Goal: Task Accomplishment & Management: Use online tool/utility

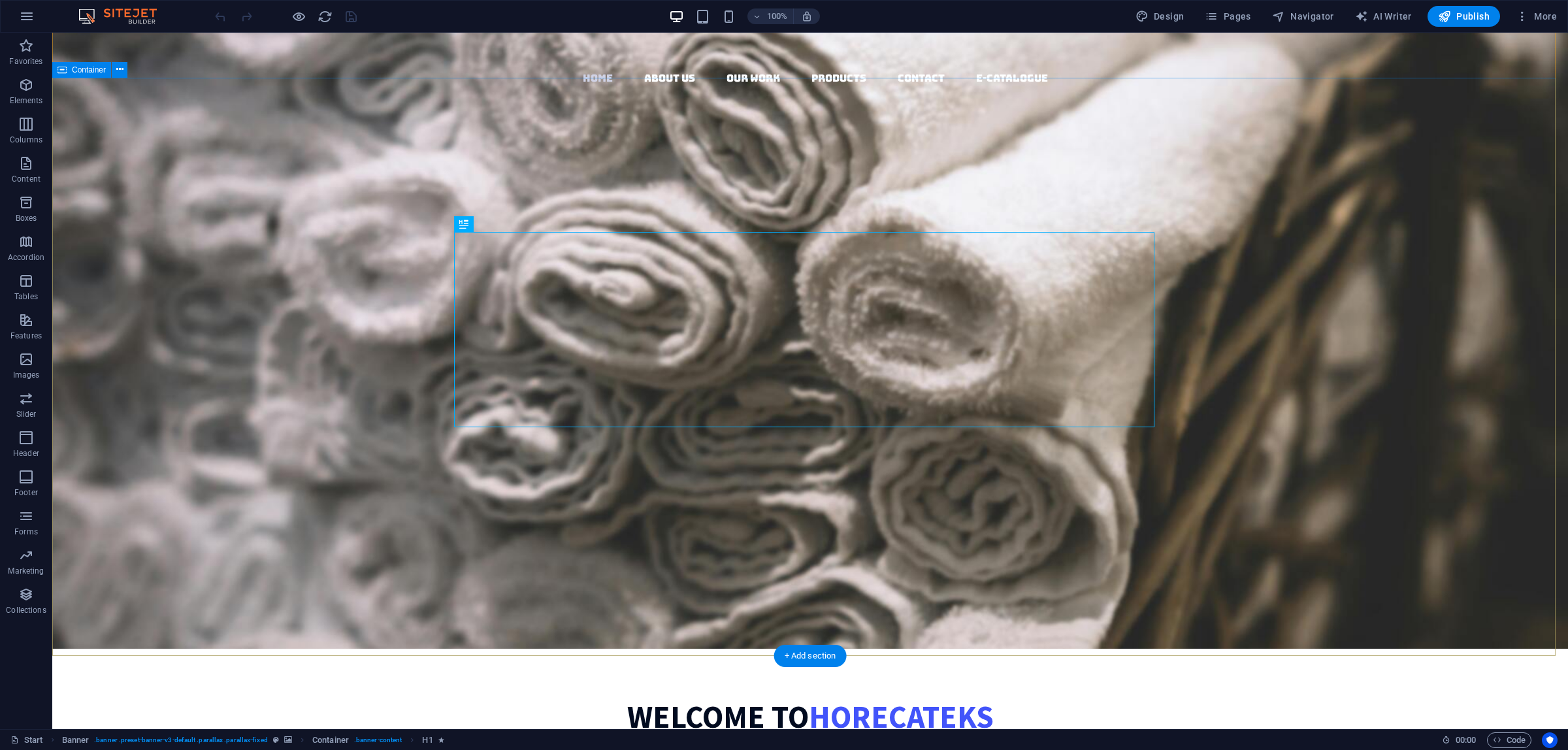
scroll to position [82, 0]
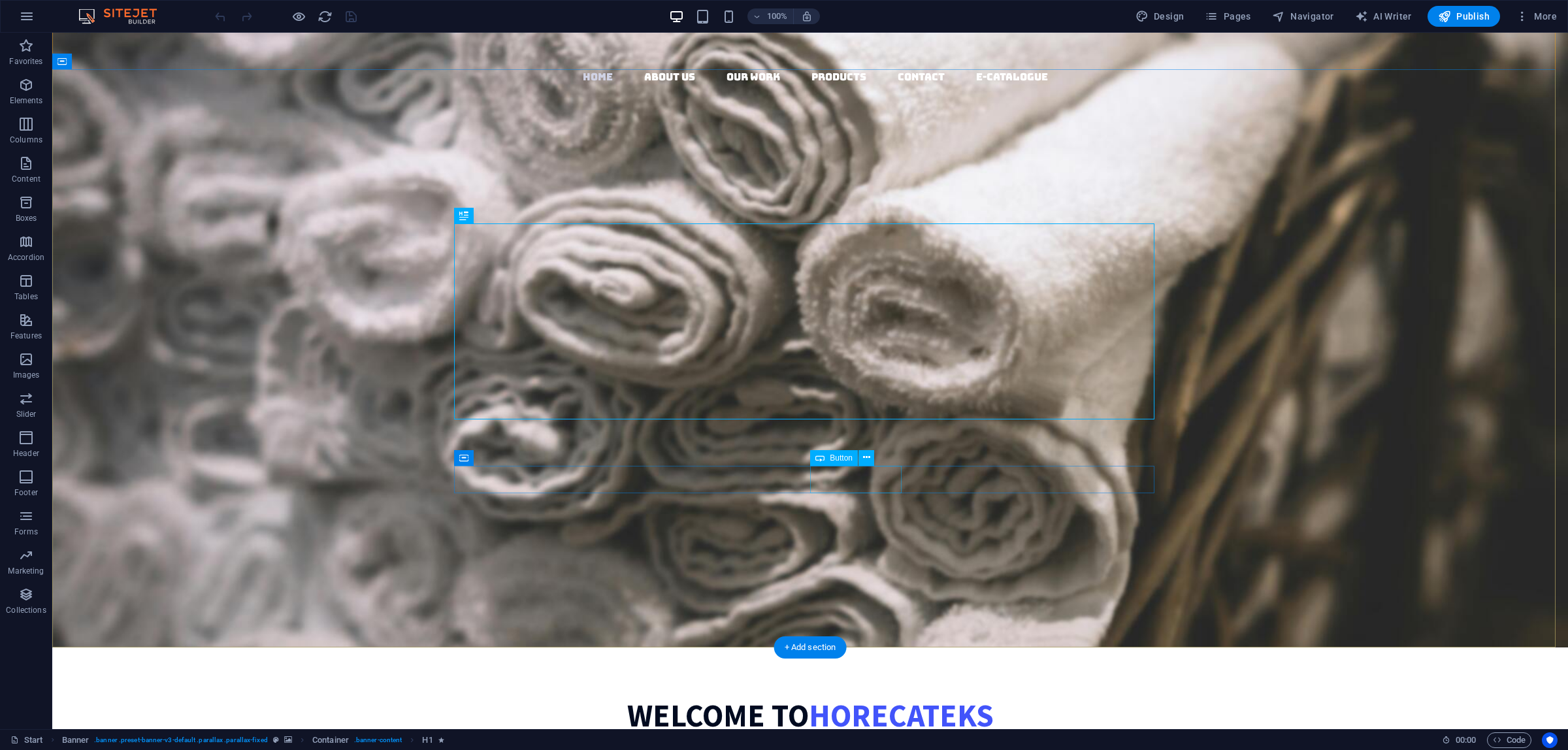
click at [866, 522] on div "Our work" at bounding box center [810, 536] width 701 height 29
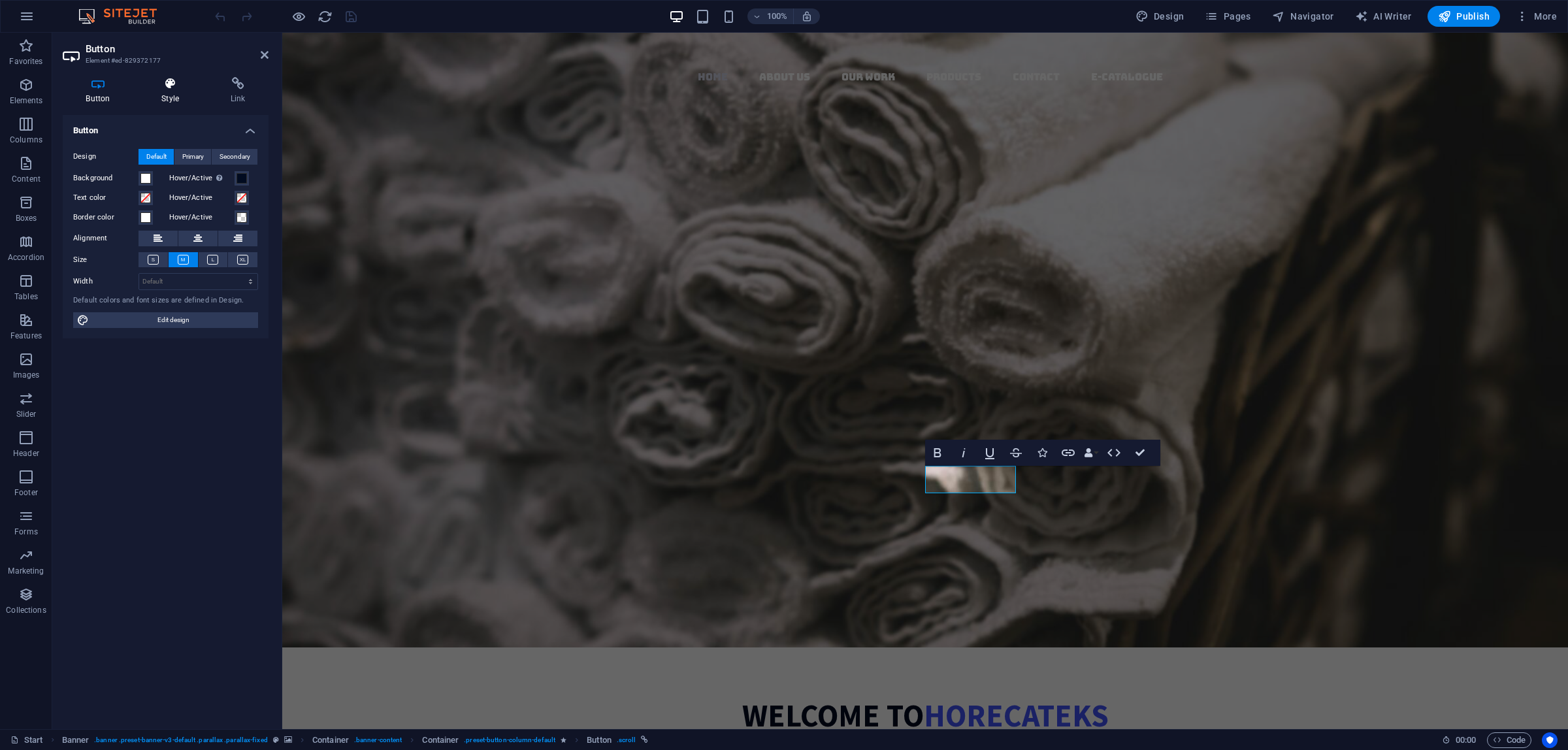
click at [184, 79] on icon at bounding box center [171, 84] width 64 height 13
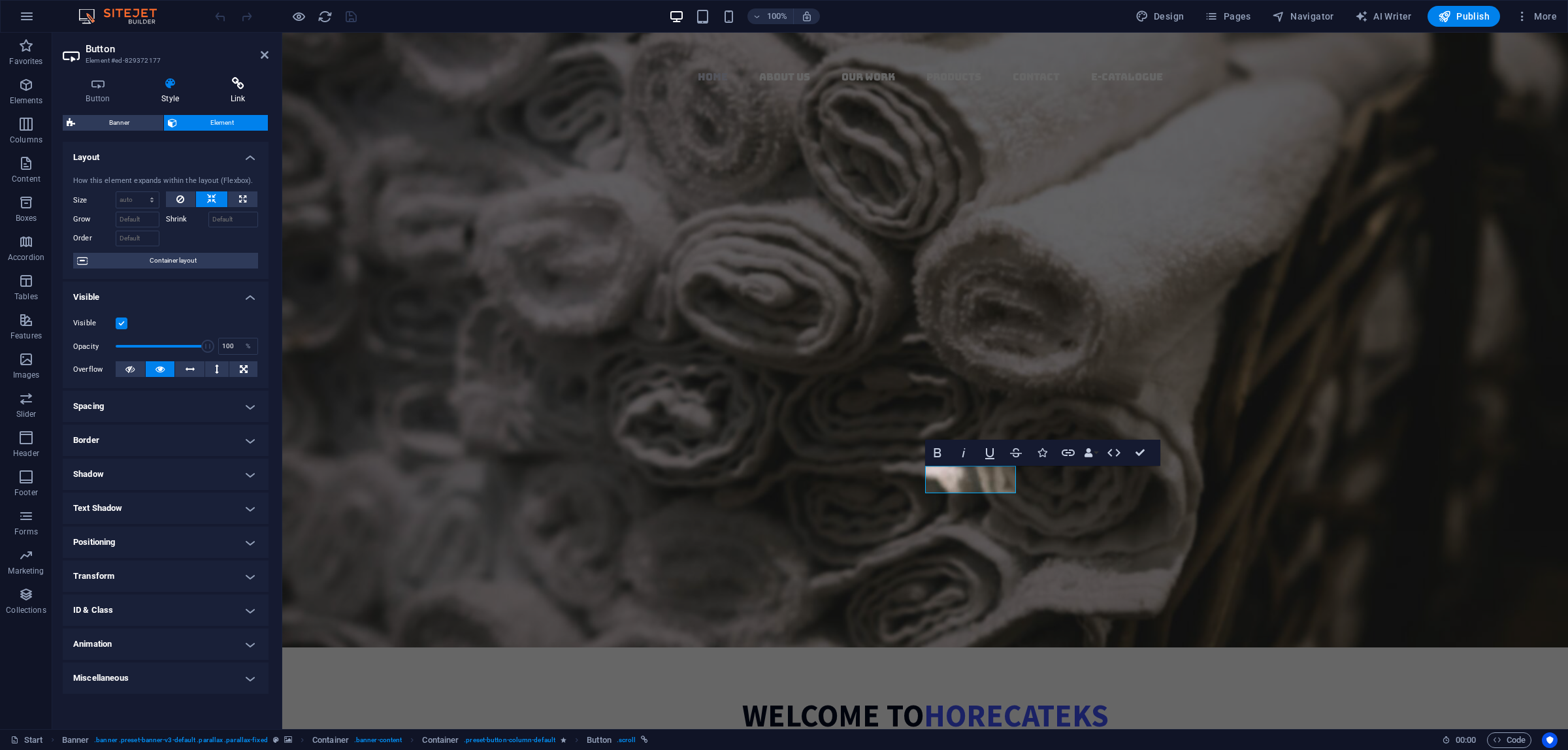
click at [217, 82] on icon at bounding box center [238, 84] width 61 height 13
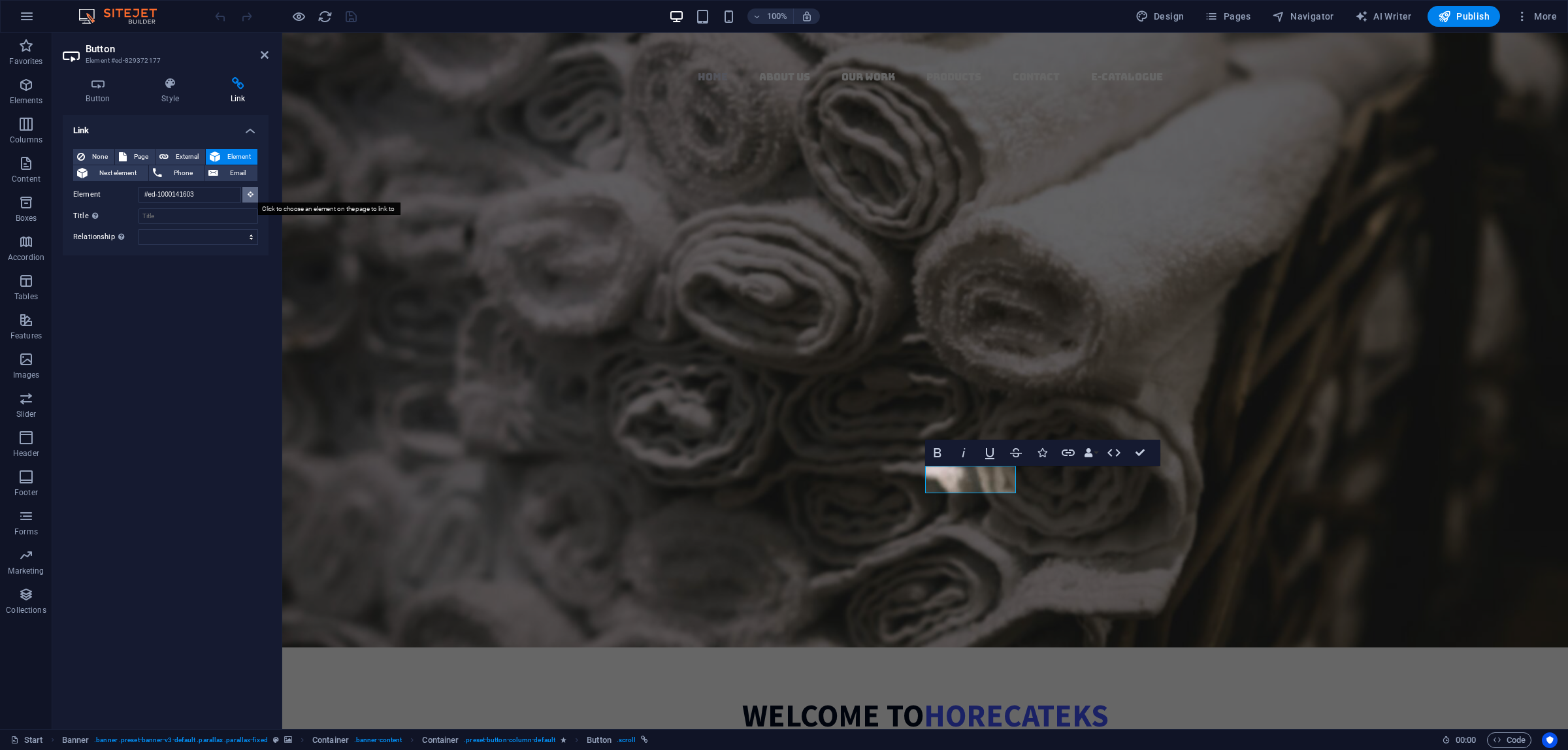
click at [250, 197] on button at bounding box center [250, 194] width 16 height 16
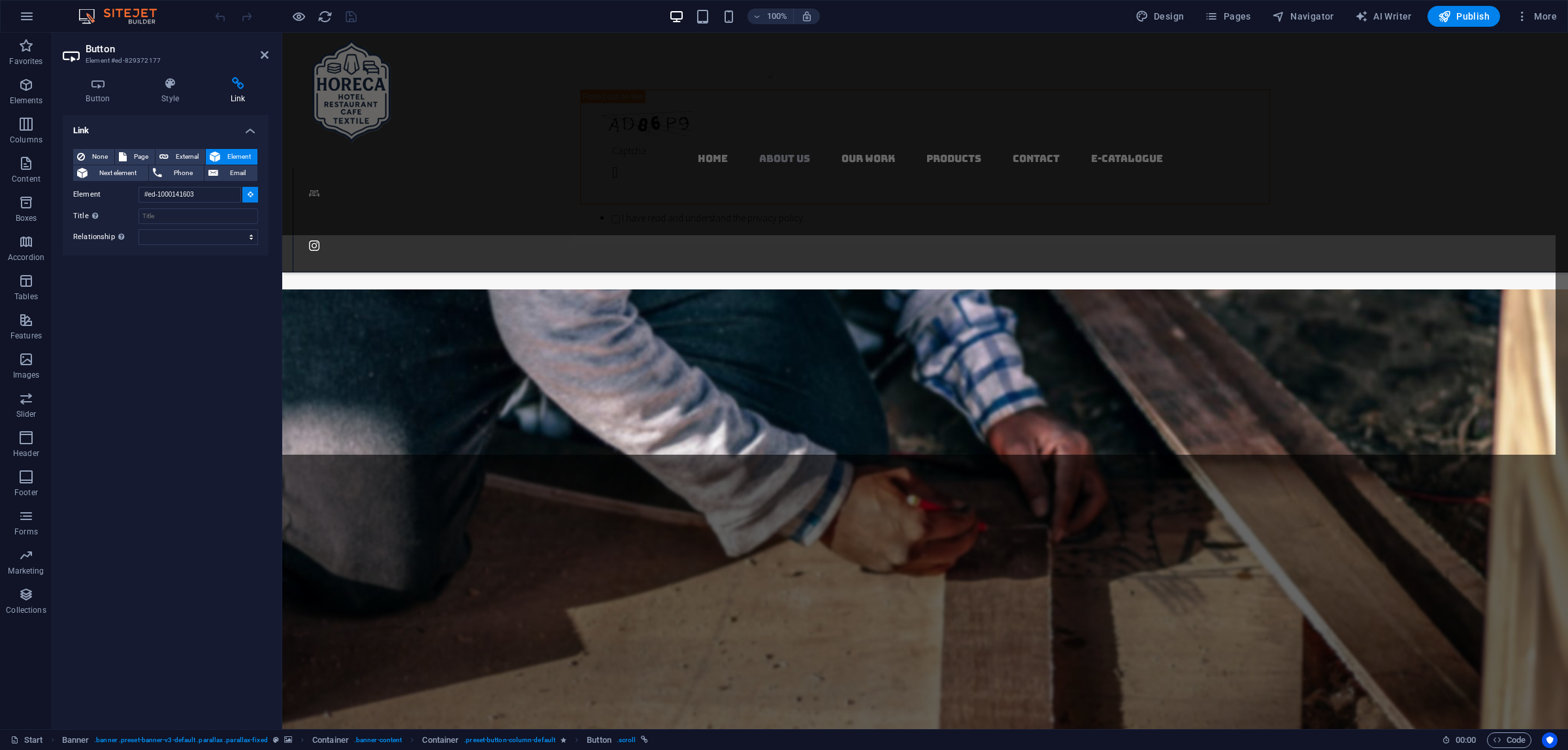
click at [429, 327] on figure at bounding box center [925, 637] width 1286 height 696
type input "#ed-829371916"
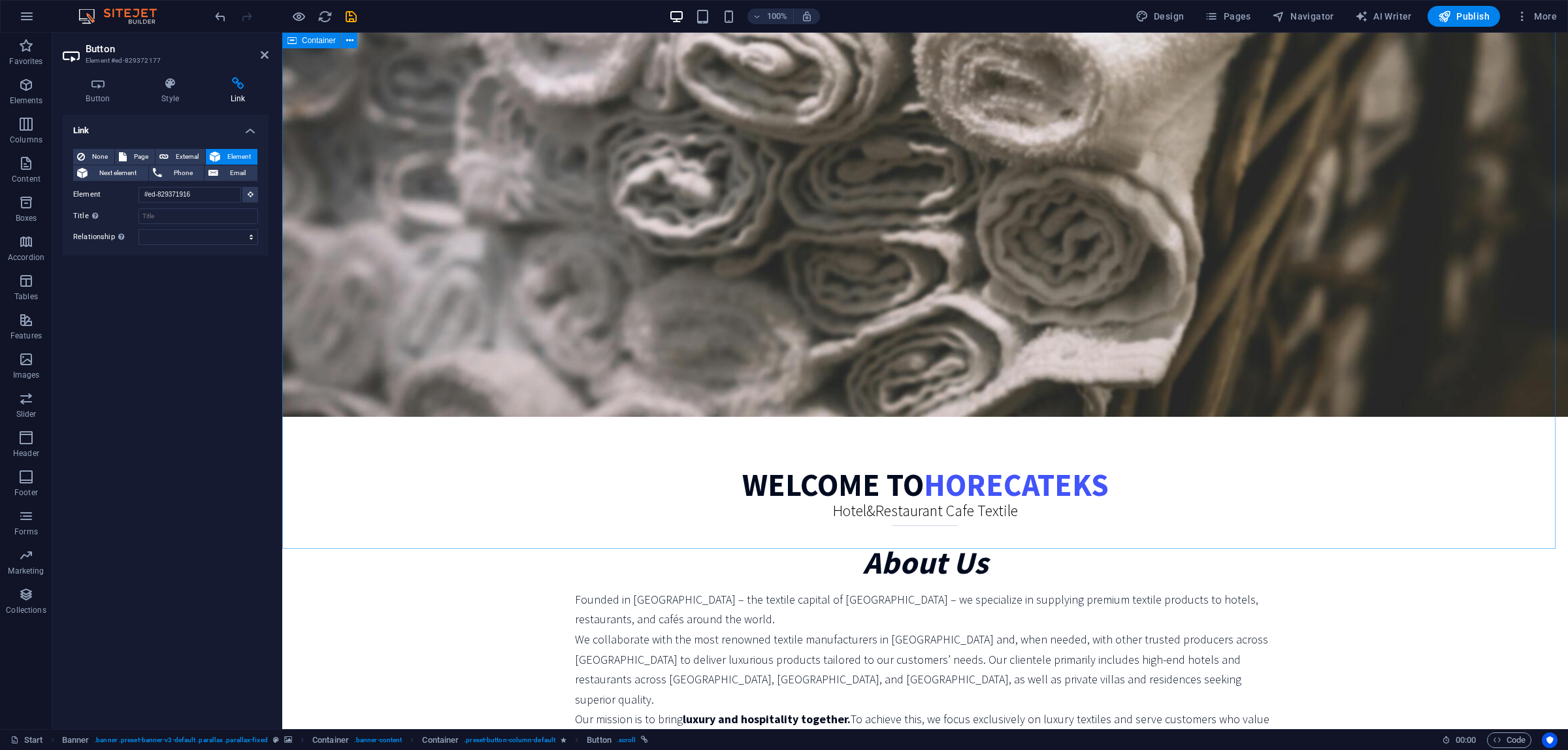
scroll to position [180, 0]
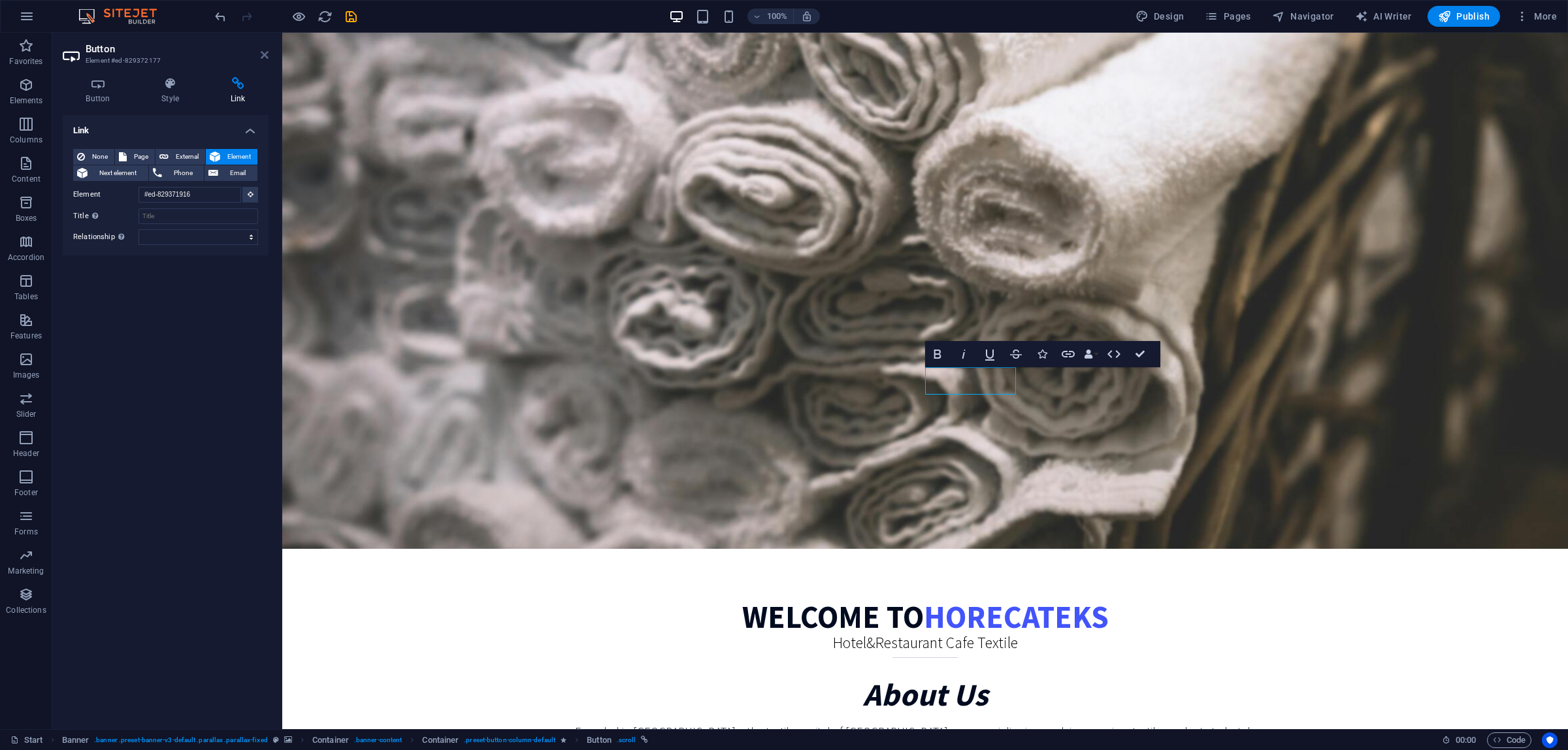
click at [268, 57] on icon at bounding box center [265, 55] width 8 height 10
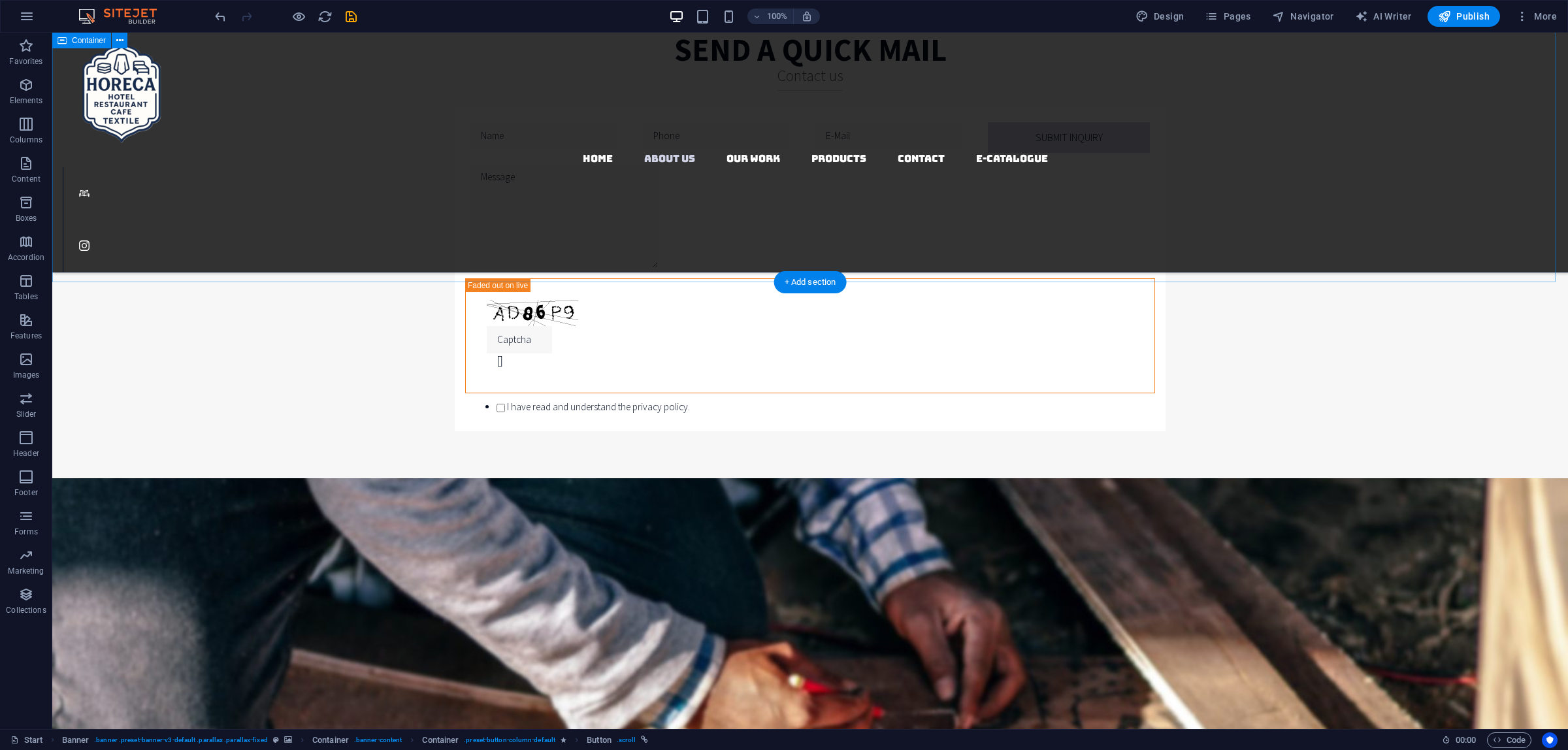
scroll to position [1650, 0]
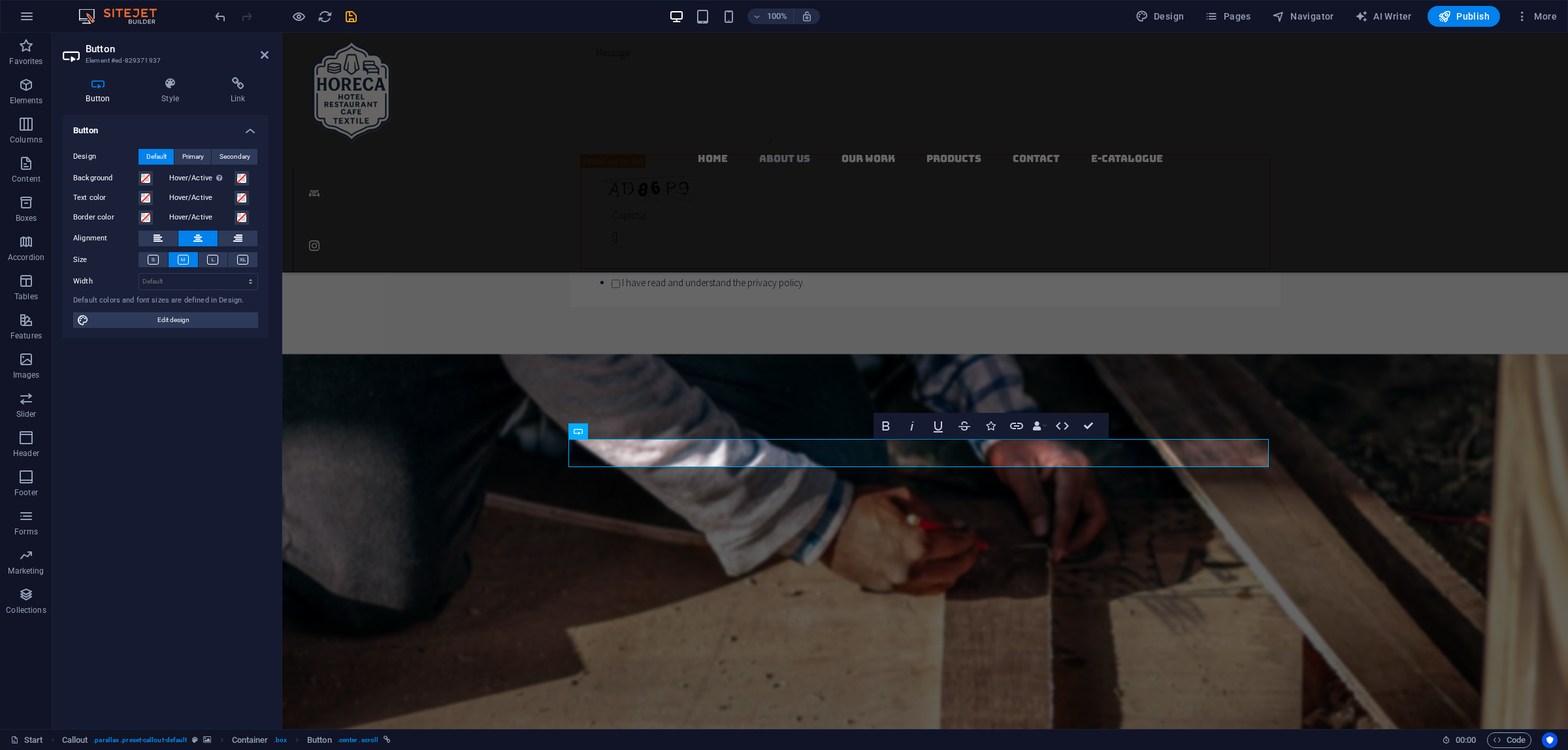
click at [1288, 396] on figure at bounding box center [925, 702] width 1286 height 696
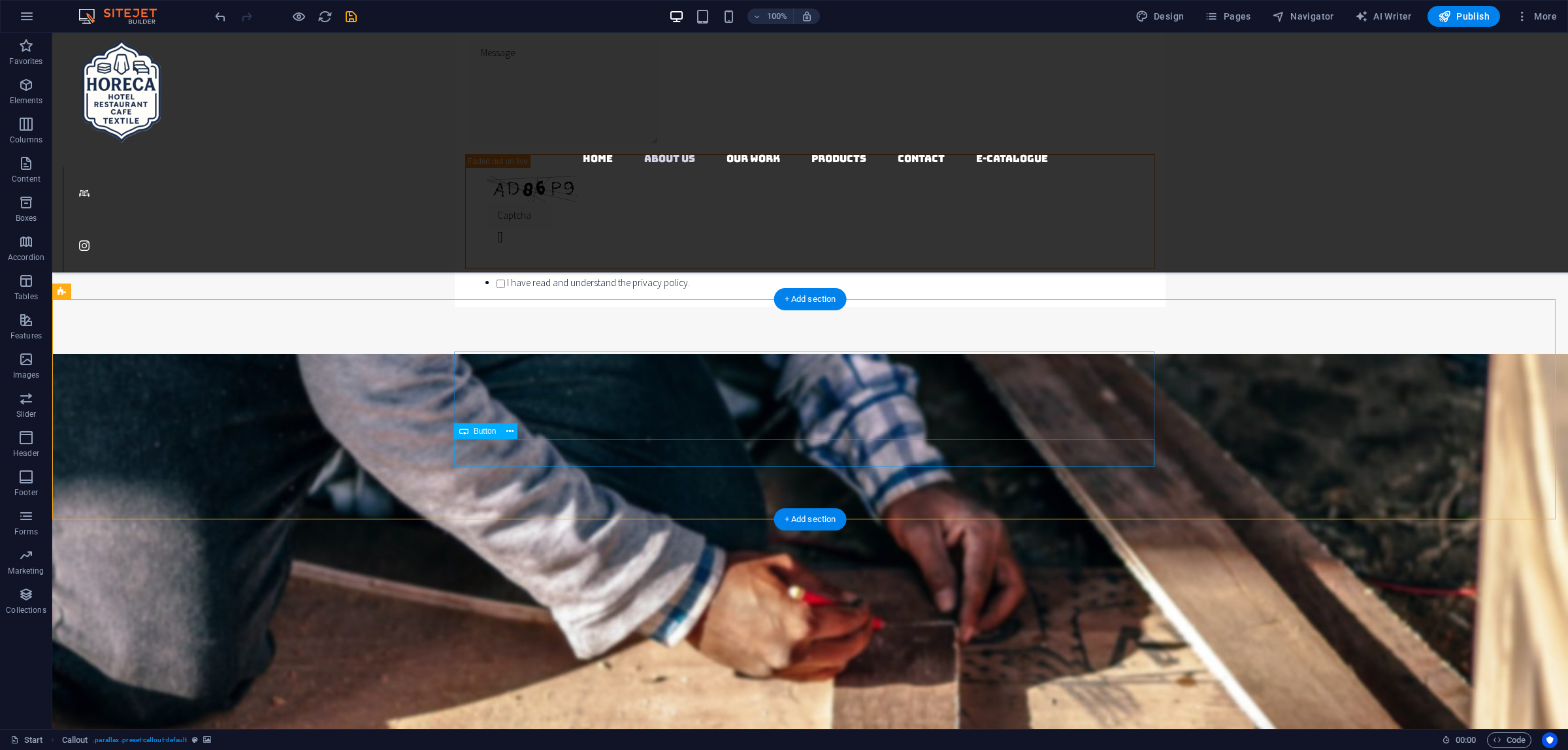
select select
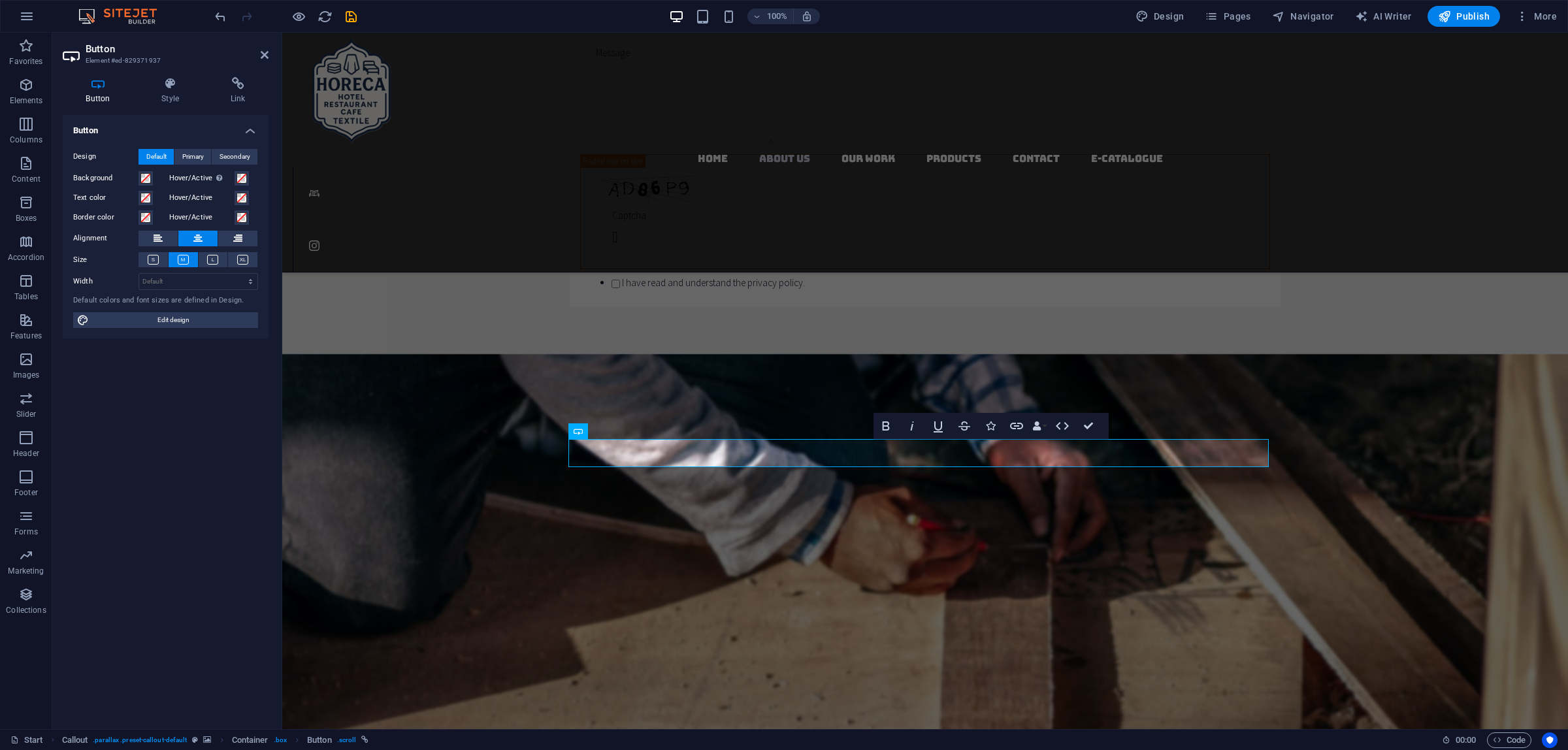
click at [232, 72] on div "Button Style Link Button Design Default Primary Secondary Background Hover/Acti…" at bounding box center [166, 397] width 227 height 662
click at [232, 79] on icon at bounding box center [238, 84] width 61 height 13
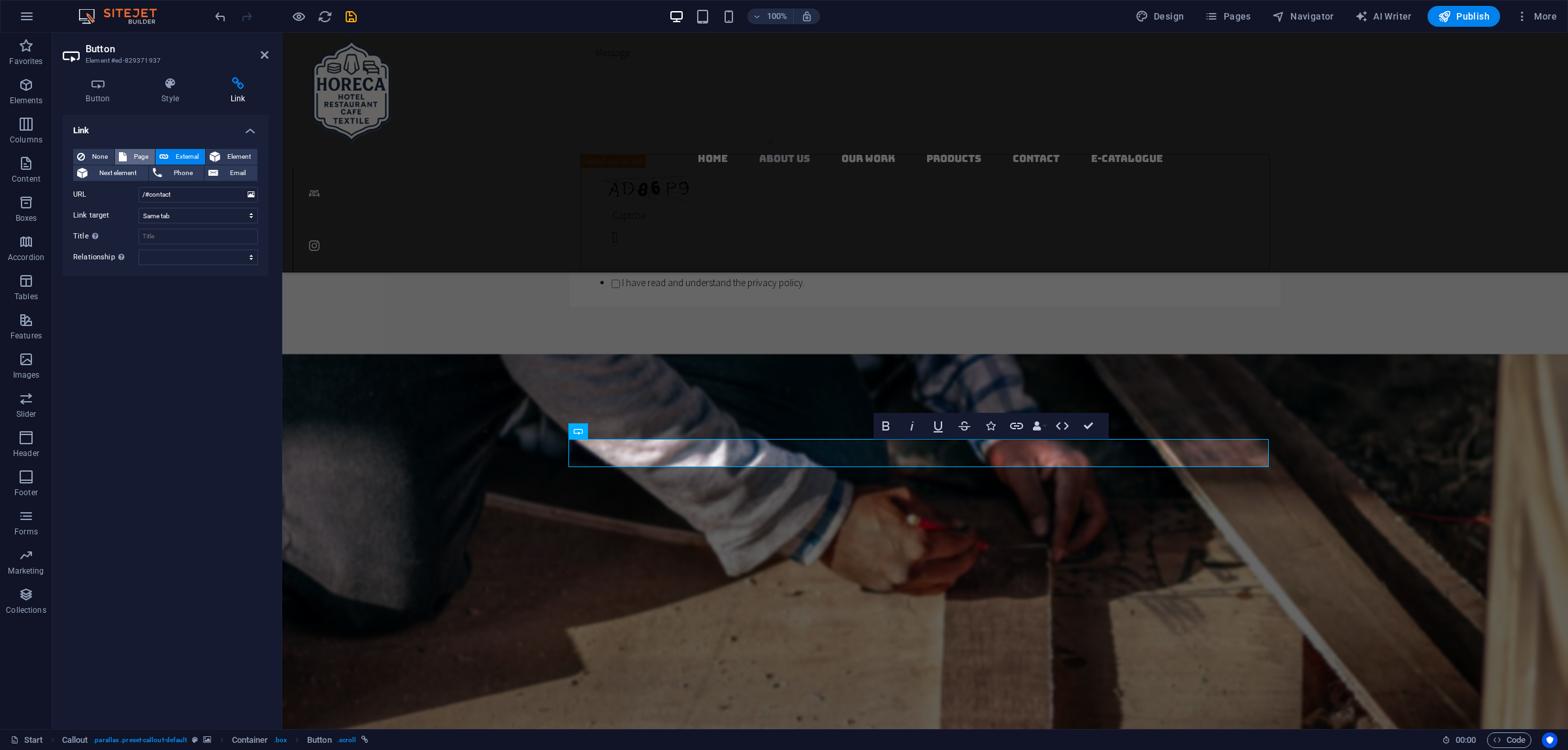
click at [141, 152] on span "Page" at bounding box center [141, 157] width 20 height 16
click at [207, 191] on select "Start Subpage Legal Notice Privacy Products Our Work" at bounding box center [198, 194] width 119 height 16
select select "5"
click at [139, 186] on select "Start Subpage Legal Notice Privacy Products Our Work" at bounding box center [198, 194] width 119 height 16
click at [263, 54] on icon at bounding box center [265, 55] width 8 height 10
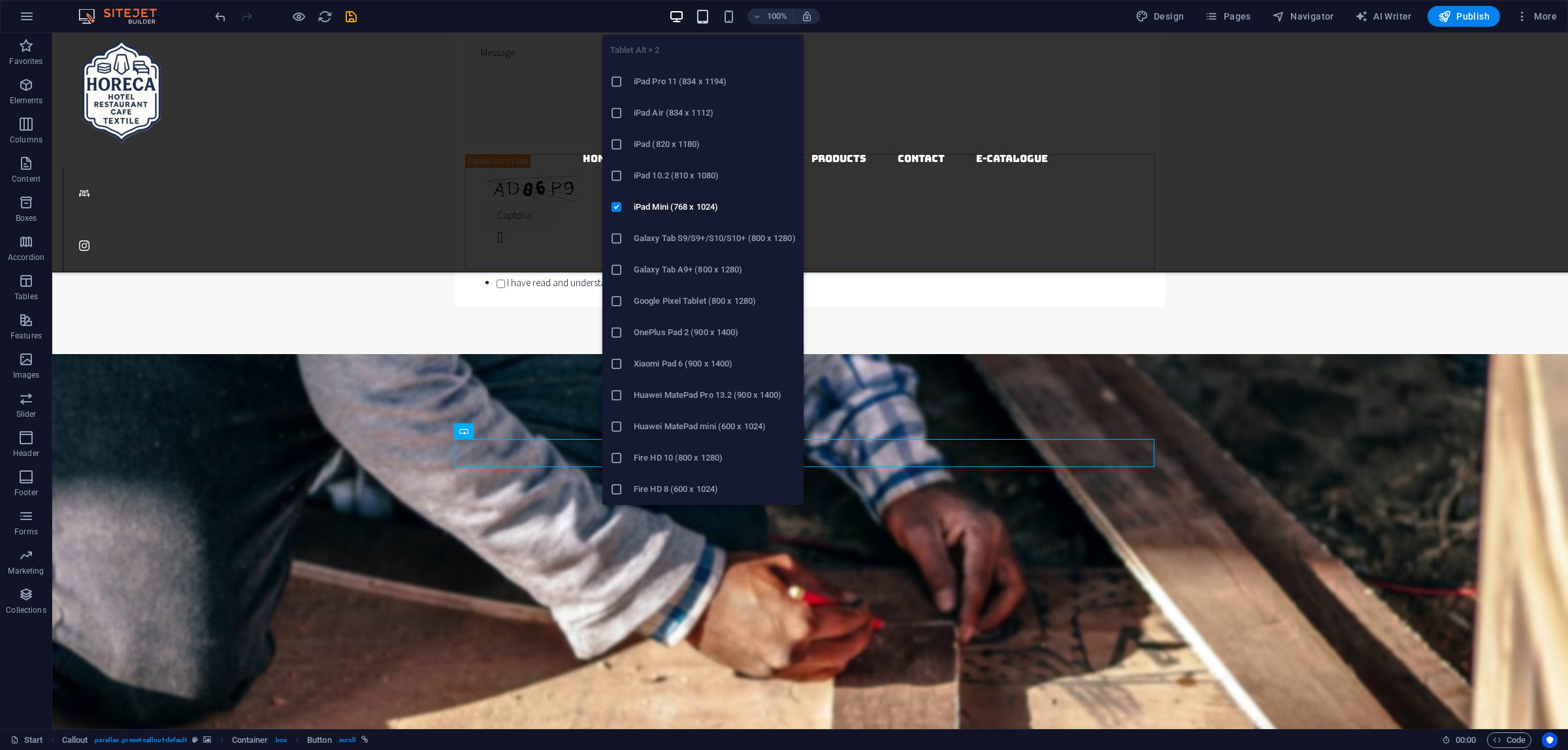
click at [710, 20] on icon "button" at bounding box center [703, 17] width 15 height 15
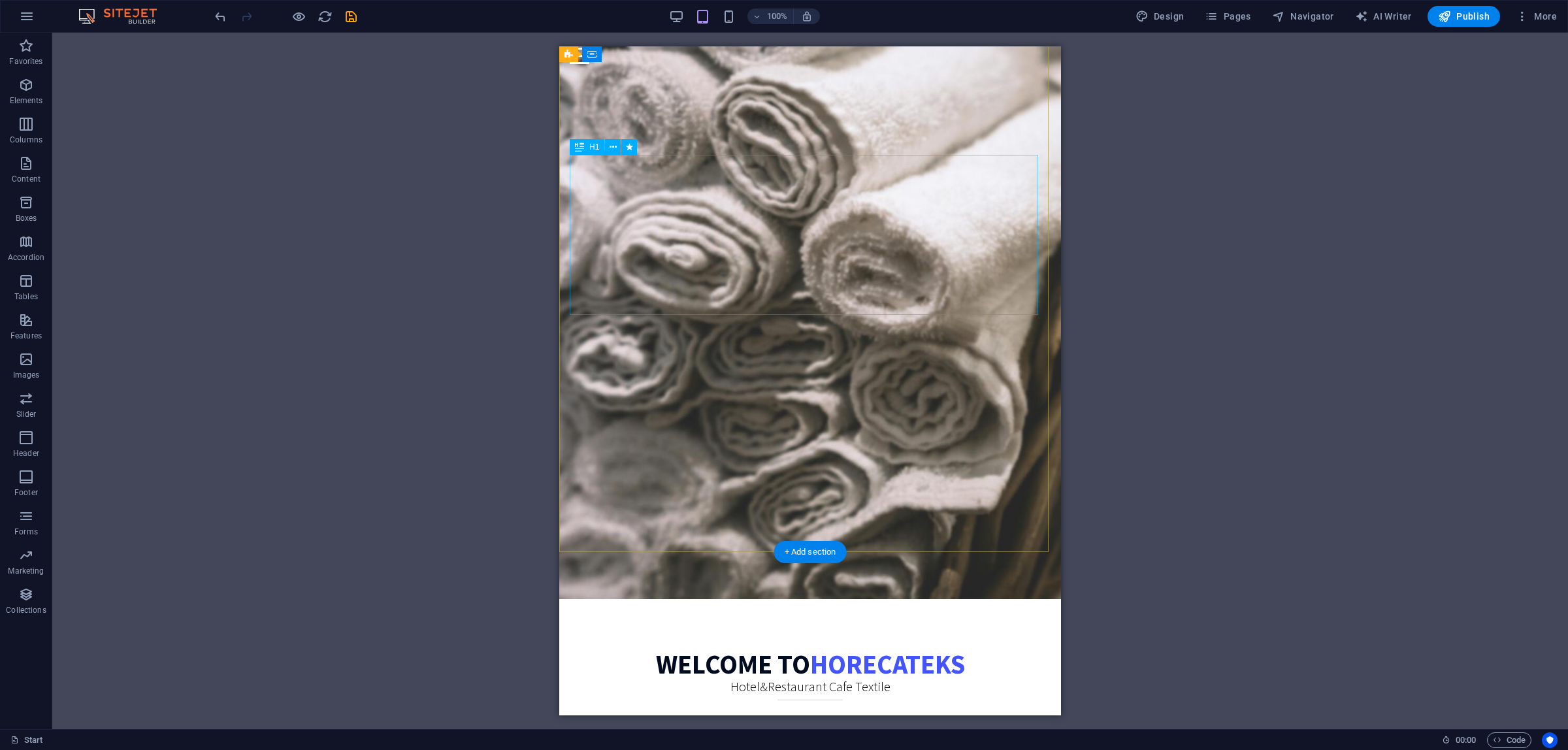
scroll to position [0, 0]
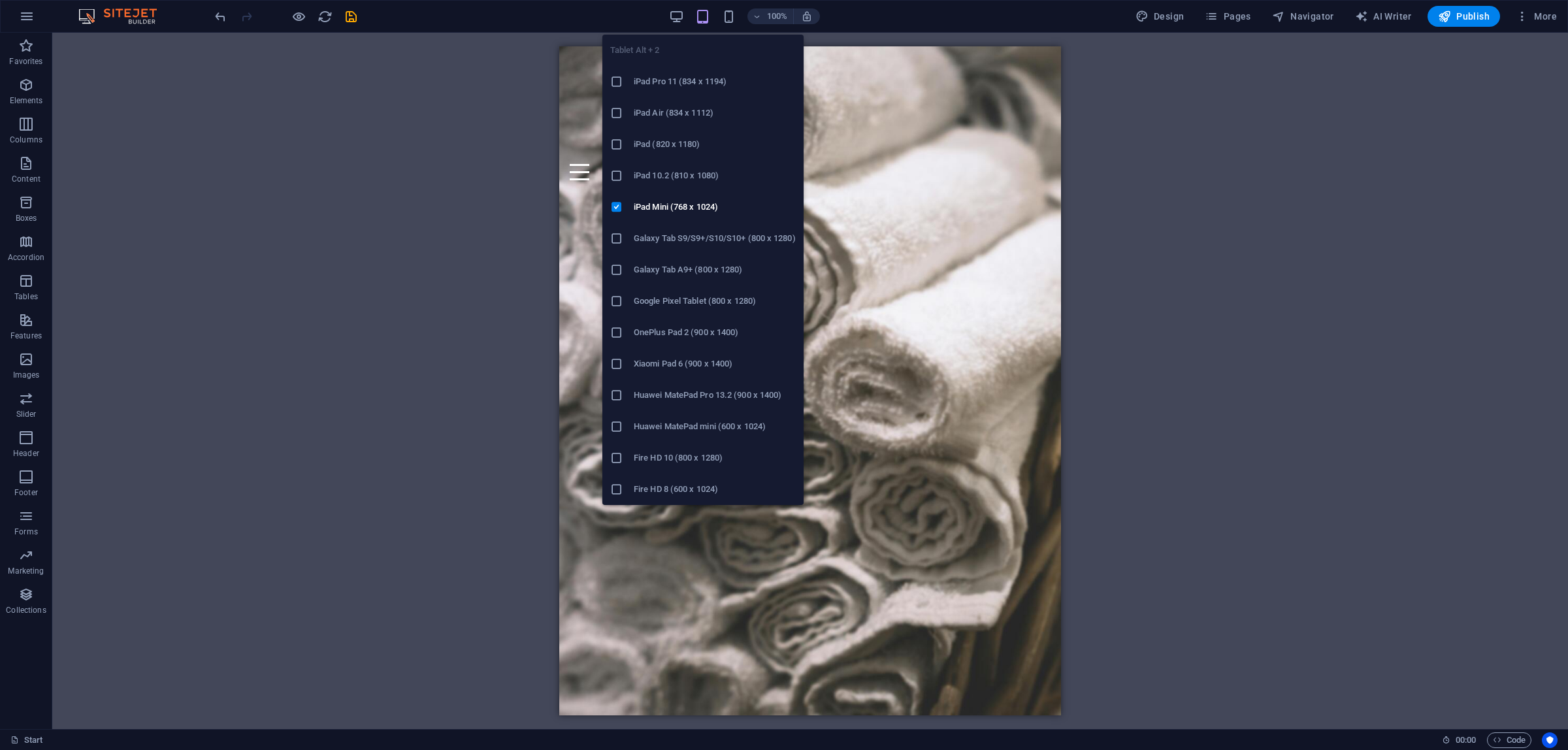
click at [690, 171] on h6 "iPad 10.2 (810 x 1080)" at bounding box center [715, 176] width 162 height 16
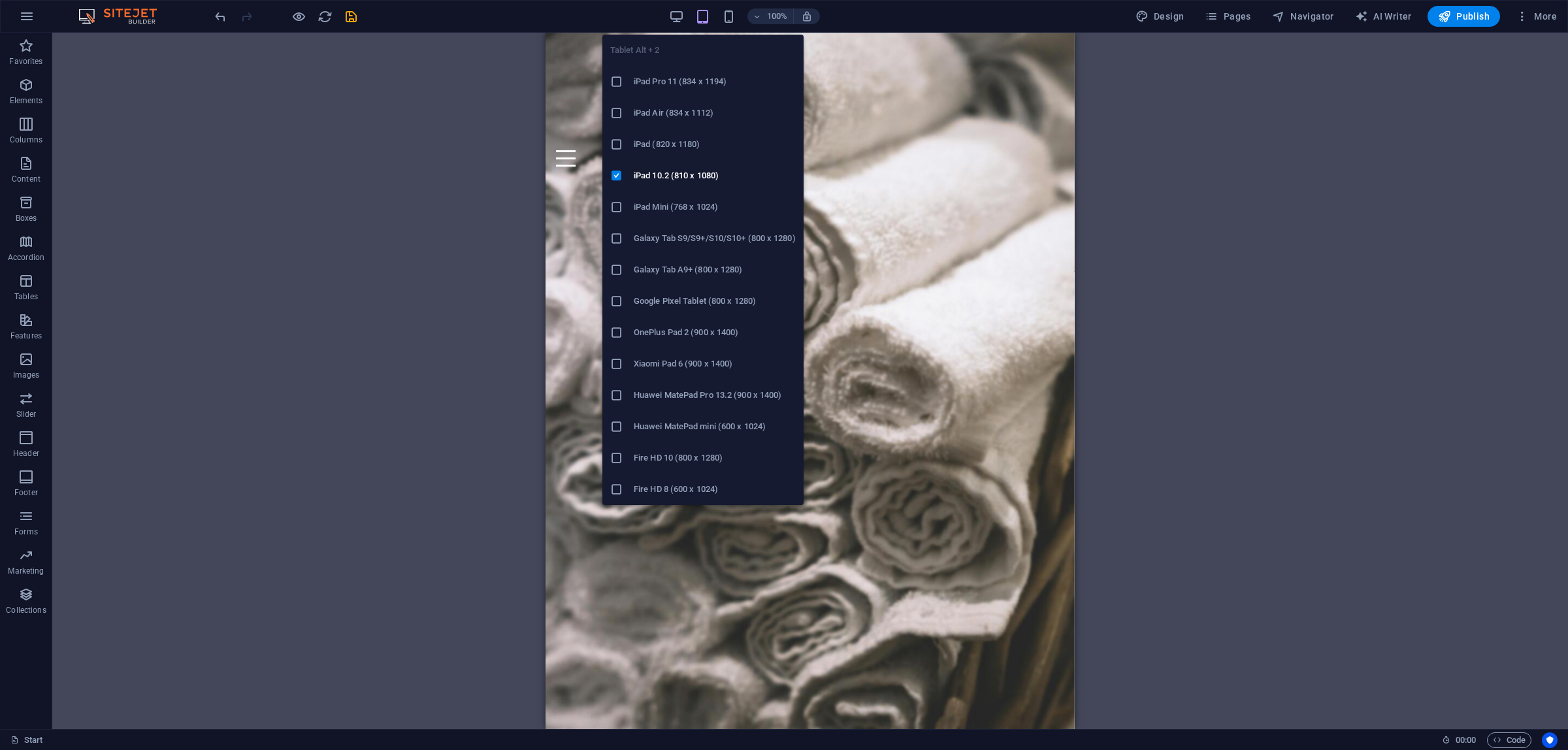
click at [693, 139] on h6 "iPad (820 x 1180)" at bounding box center [715, 145] width 162 height 16
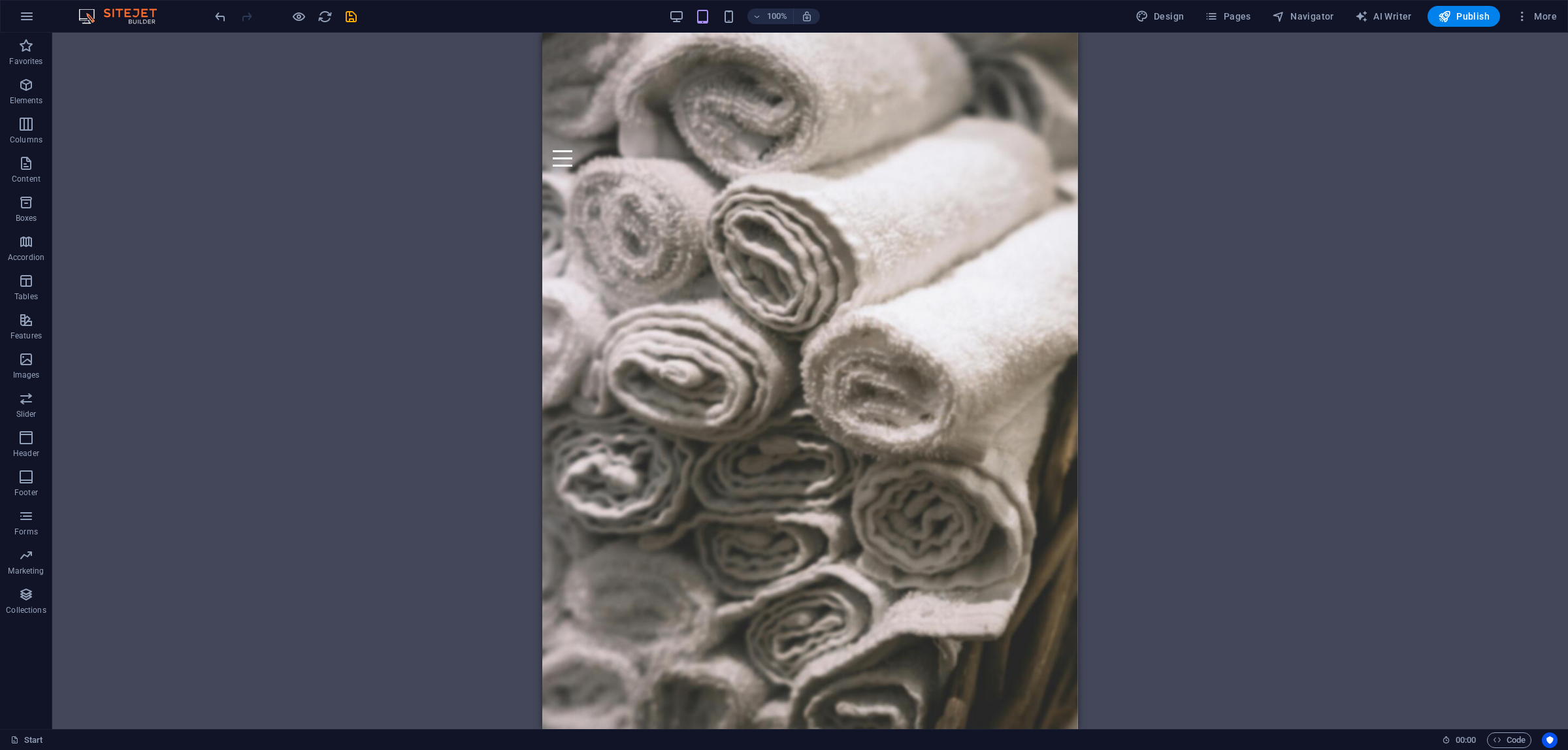
click at [690, 13] on div "100%" at bounding box center [745, 16] width 151 height 21
click at [676, 17] on icon "button" at bounding box center [677, 17] width 15 height 15
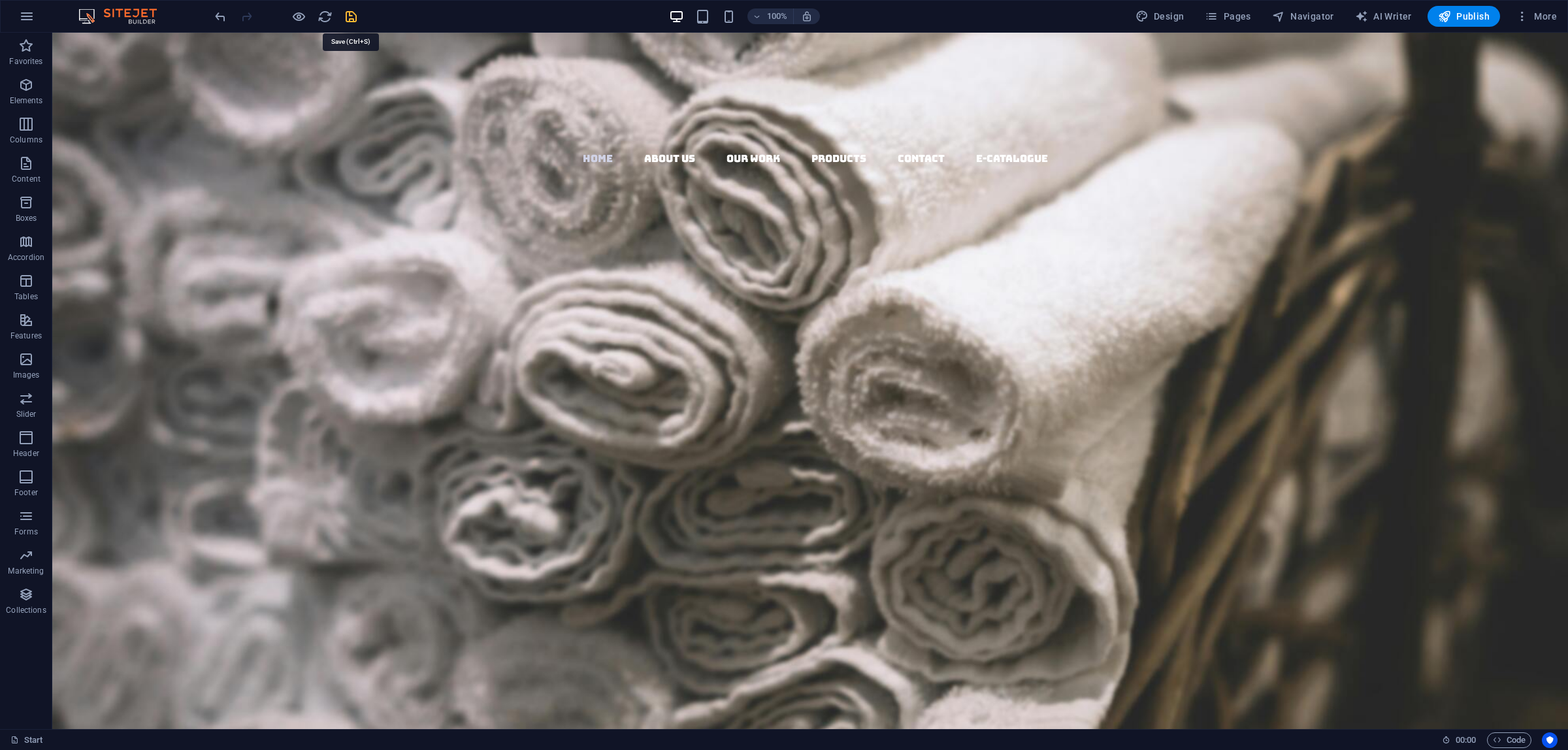
click at [351, 20] on icon "save" at bounding box center [351, 17] width 15 height 15
checkbox input "false"
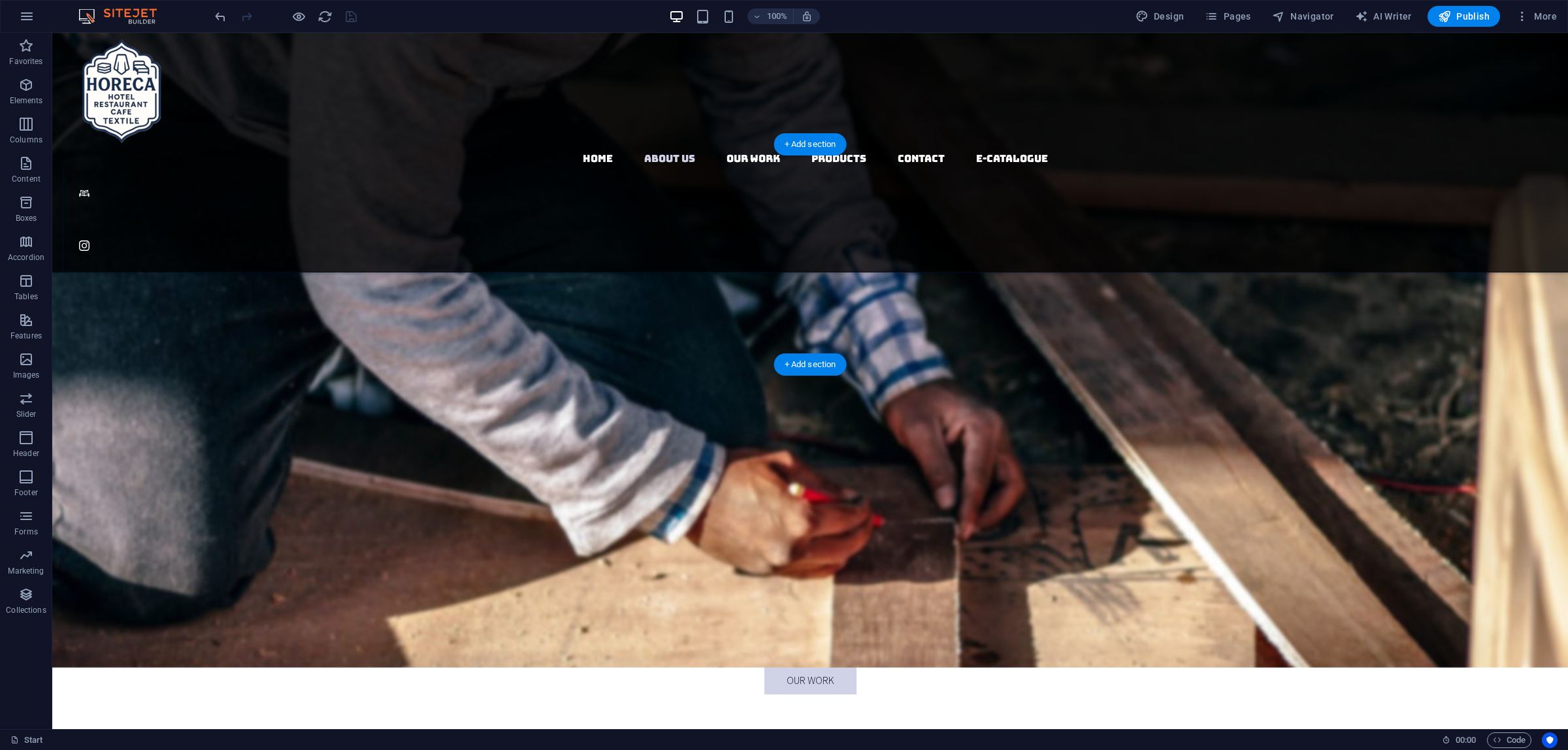
scroll to position [2040, 0]
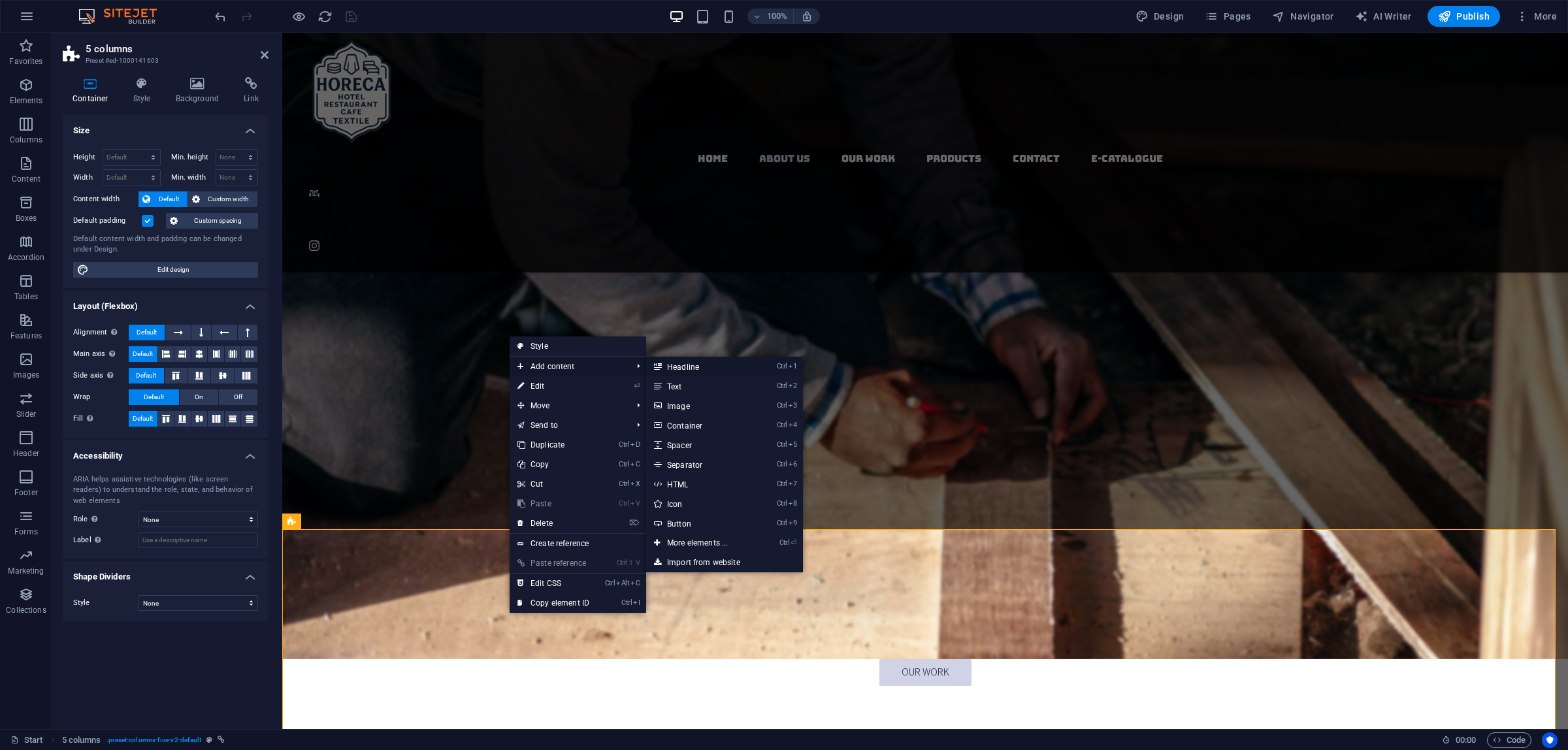
click at [720, 366] on link "Ctrl 1 Headline" at bounding box center [700, 366] width 108 height 20
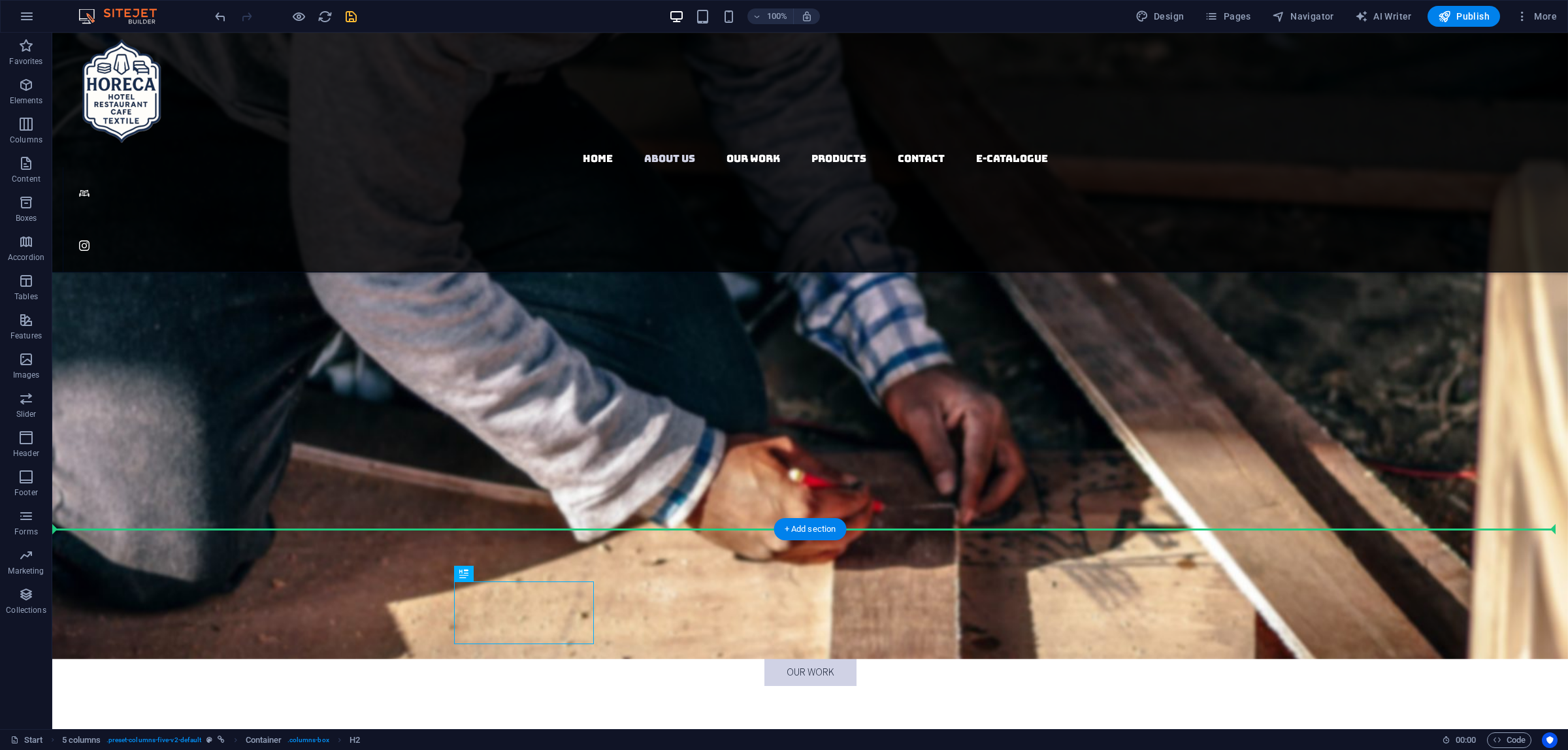
drag, startPoint x: 549, startPoint y: 602, endPoint x: 808, endPoint y: 560, distance: 262.4
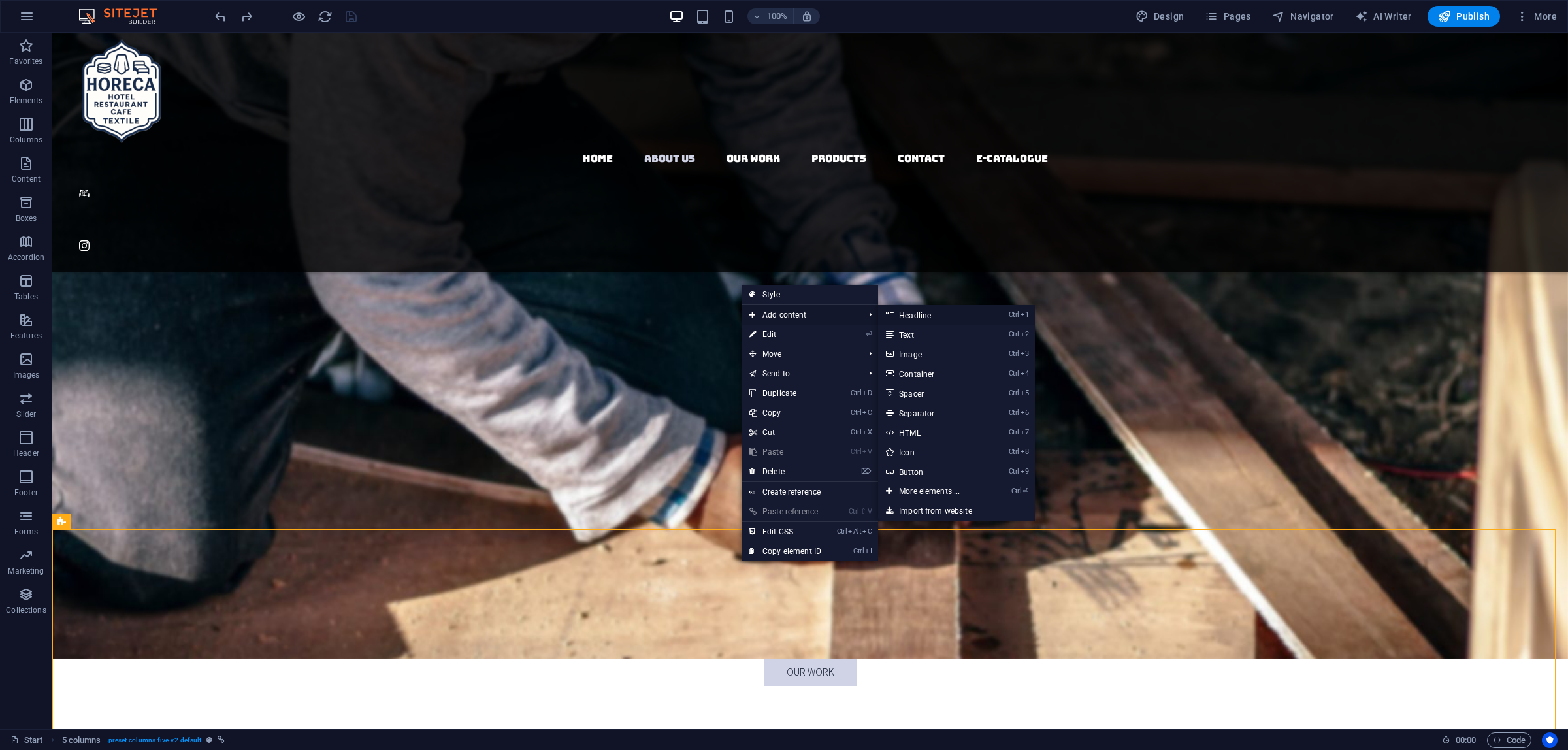
click at [933, 321] on link "Ctrl 1 Headline" at bounding box center [932, 314] width 108 height 20
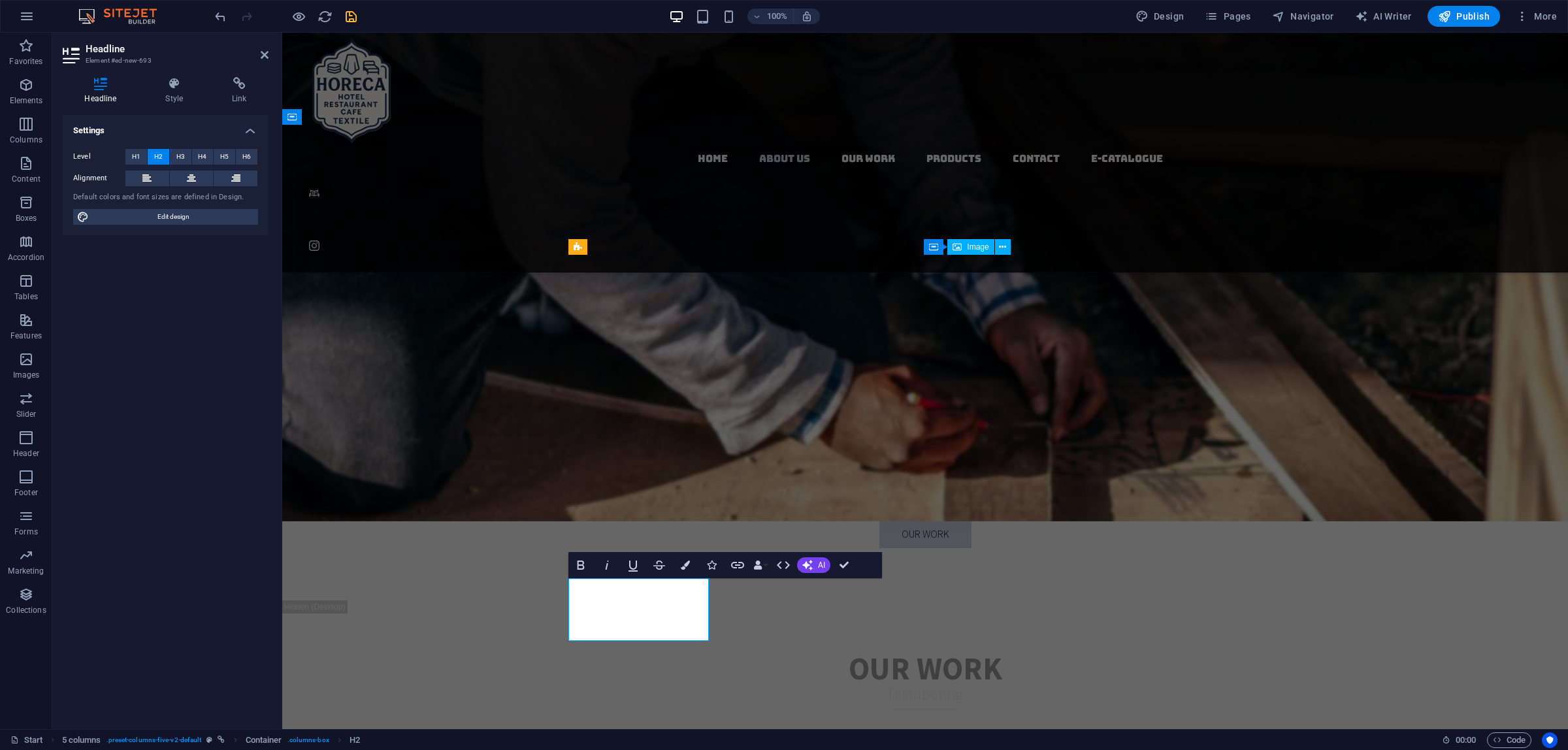
scroll to position [2204, 0]
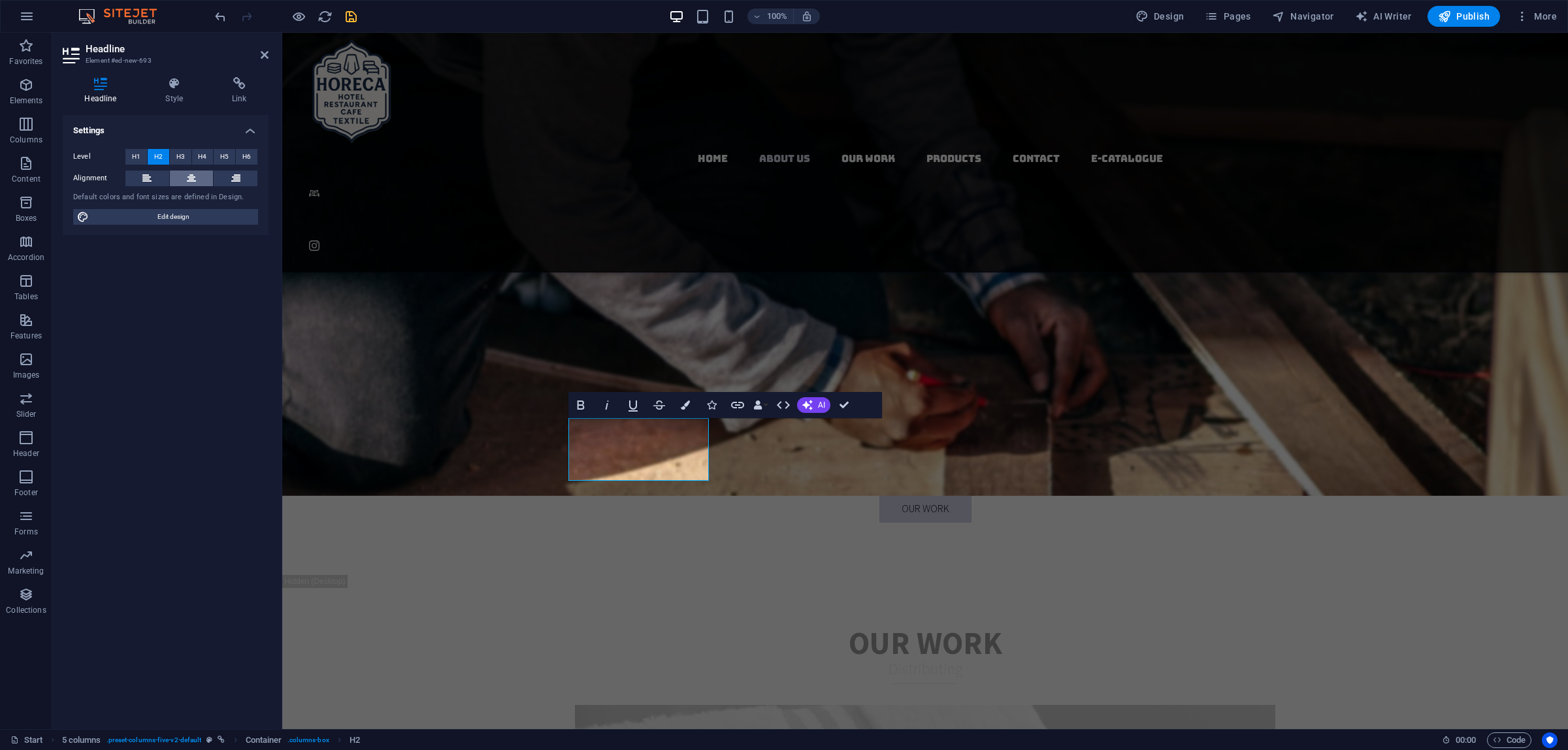
click at [191, 180] on icon at bounding box center [191, 178] width 9 height 16
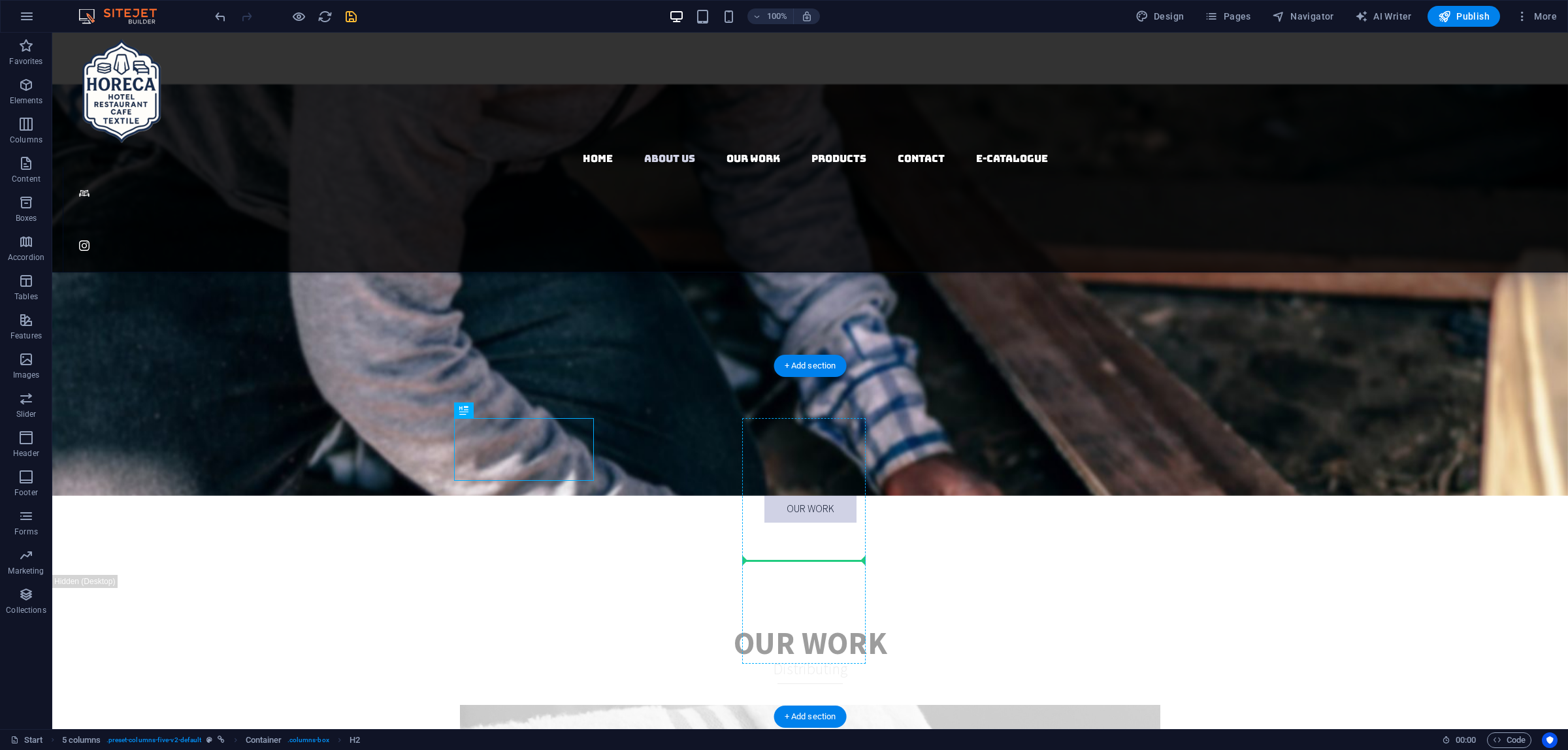
drag, startPoint x: 507, startPoint y: 441, endPoint x: 815, endPoint y: 559, distance: 329.8
drag, startPoint x: 825, startPoint y: 603, endPoint x: 817, endPoint y: 454, distance: 149.2
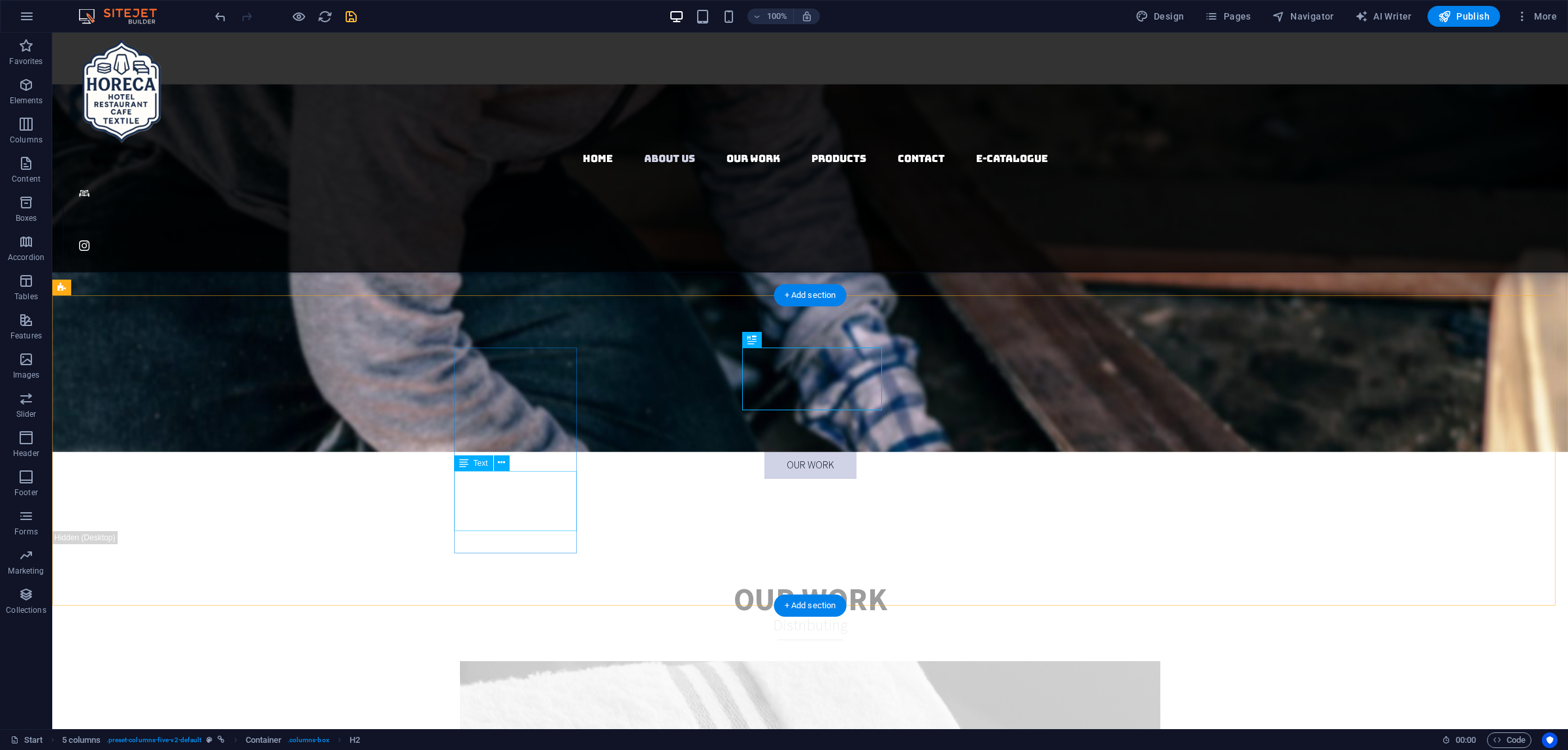
scroll to position [2285, 0]
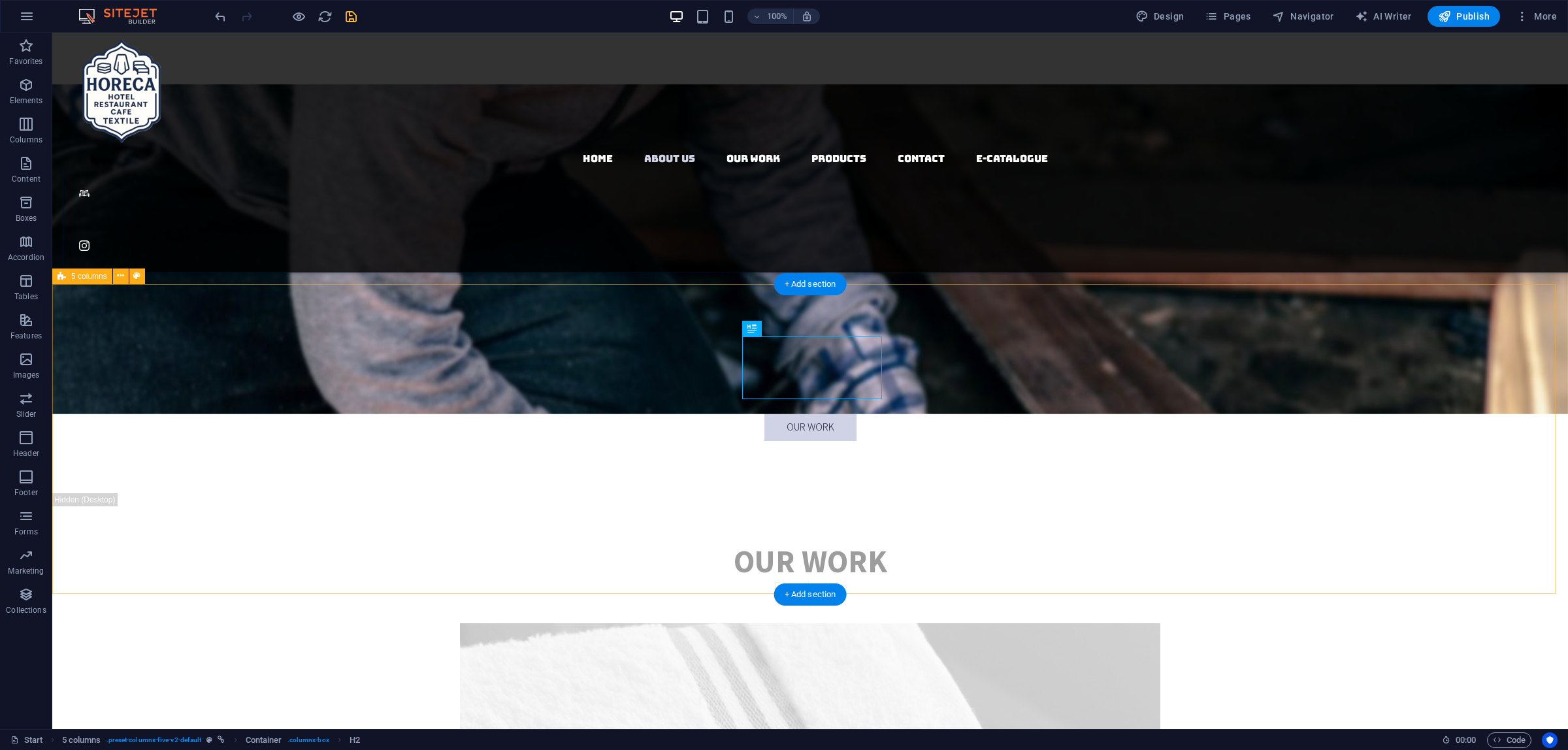
drag, startPoint x: 549, startPoint y: 407, endPoint x: 553, endPoint y: 482, distance: 75.1
drag, startPoint x: 536, startPoint y: 361, endPoint x: 539, endPoint y: 475, distance: 114.0
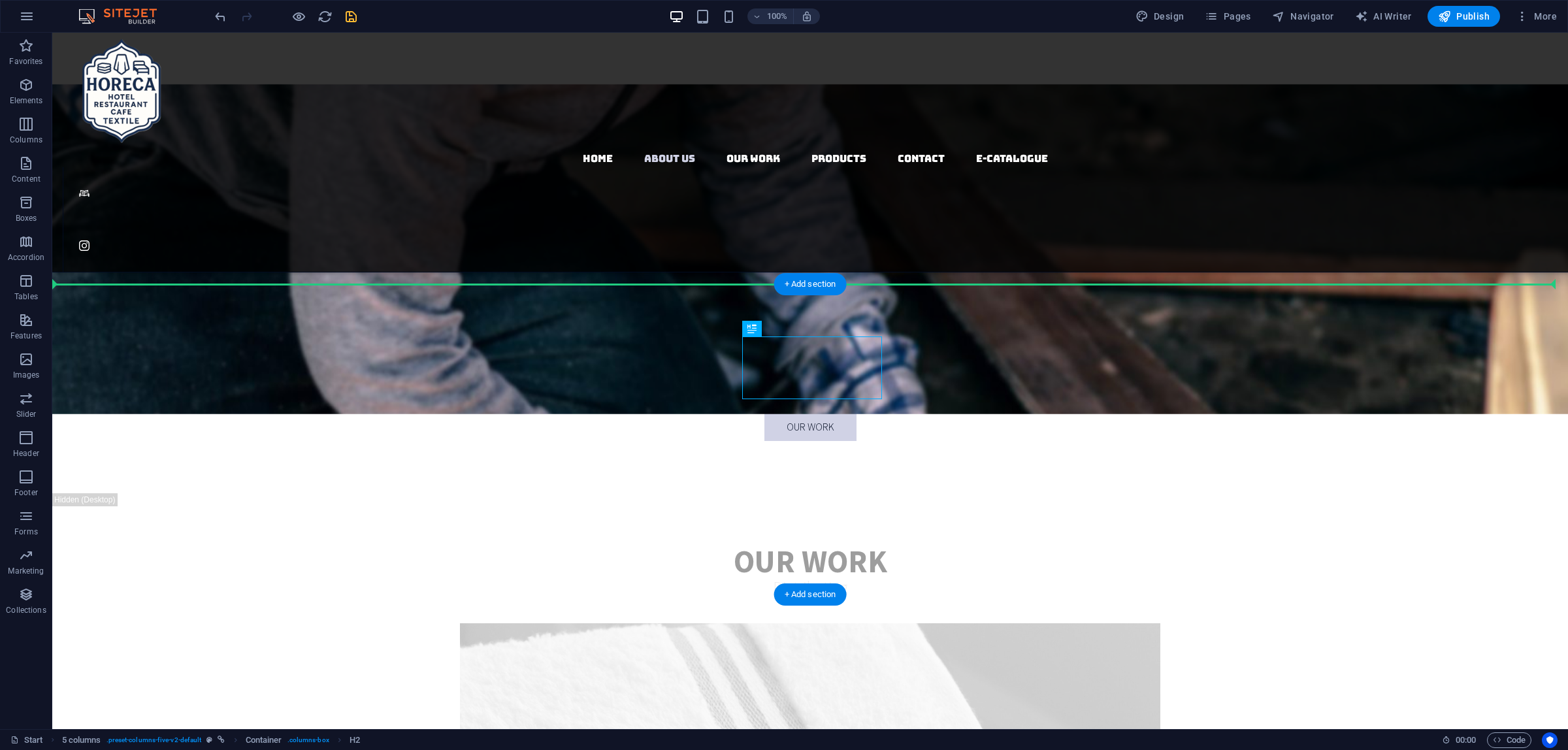
drag, startPoint x: 831, startPoint y: 345, endPoint x: 830, endPoint y: 298, distance: 47.0
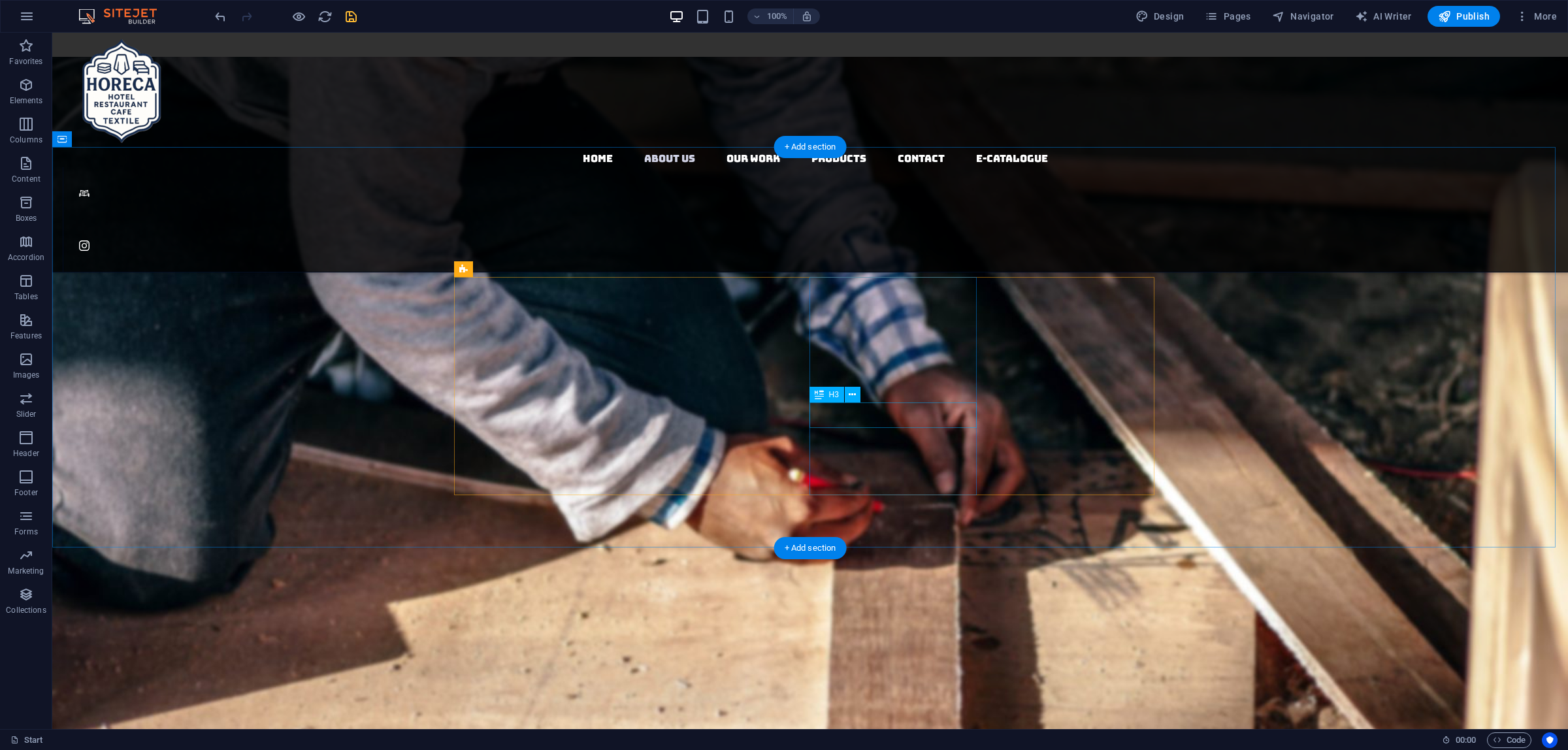
scroll to position [2040, 0]
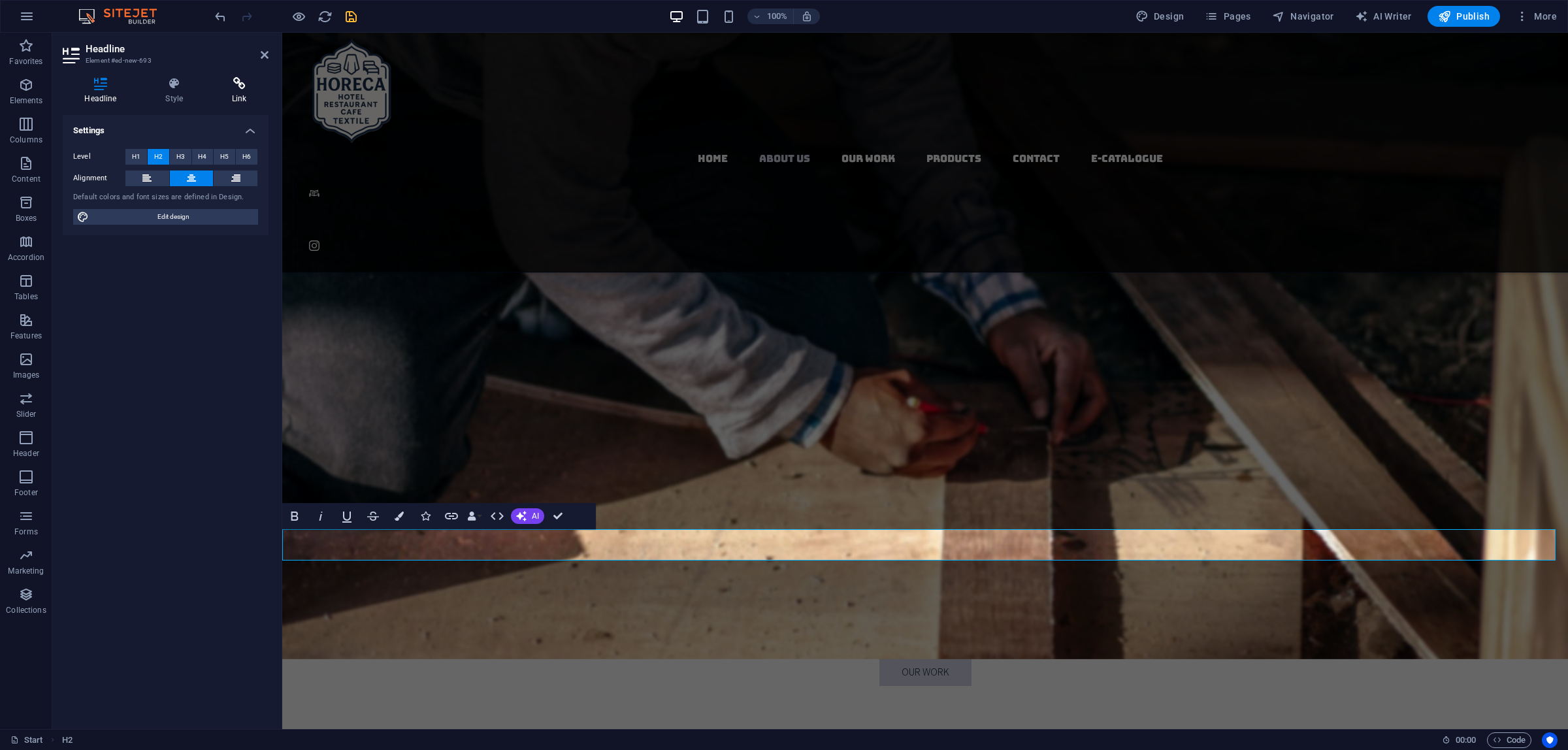
click at [219, 92] on h4 "Link" at bounding box center [239, 91] width 58 height 27
click at [136, 150] on span "Page" at bounding box center [141, 157] width 20 height 16
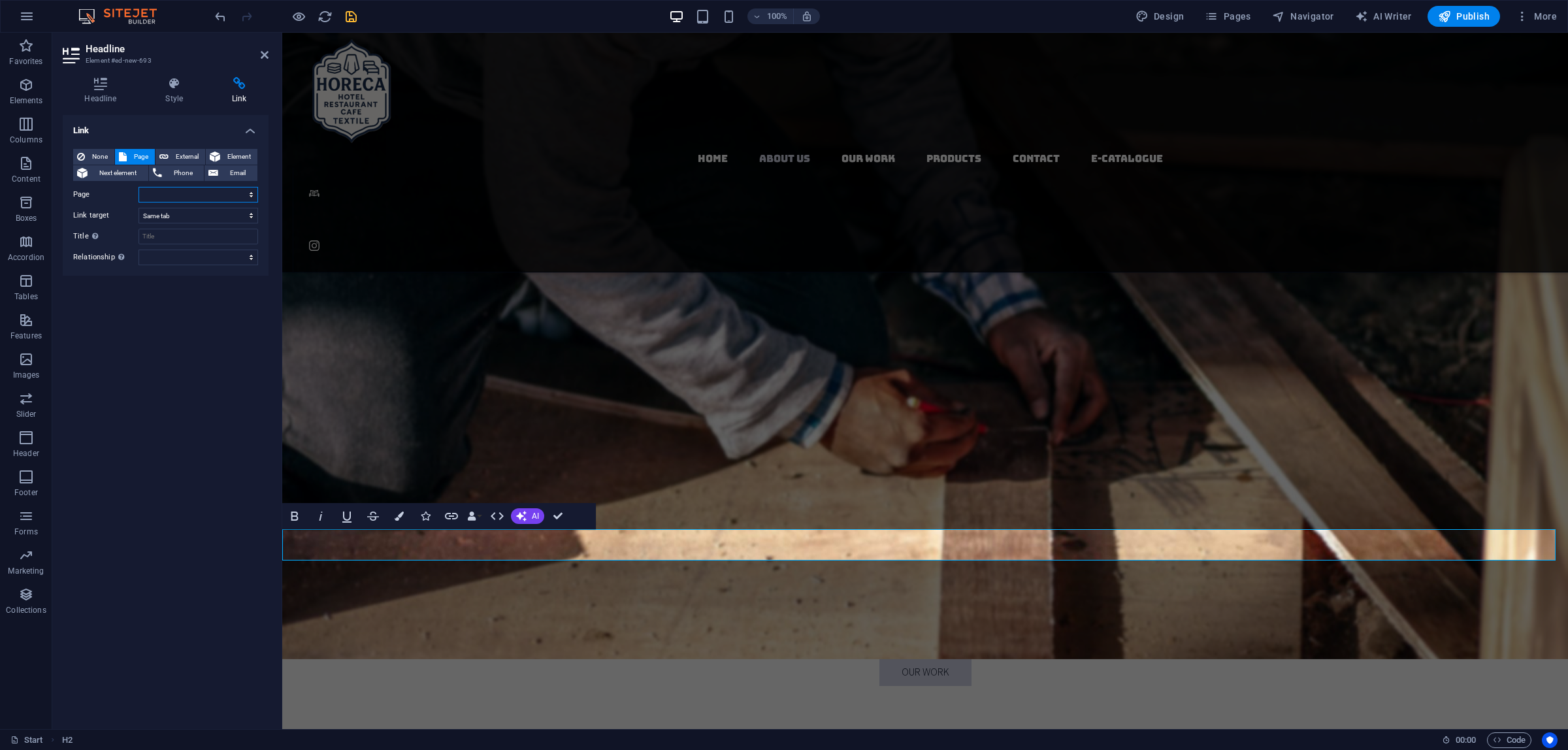
click at [172, 194] on select "Start Subpage Legal Notice Privacy Products Our Work" at bounding box center [198, 194] width 119 height 16
select select "5"
click at [139, 186] on select "Start Subpage Legal Notice Privacy Products Our Work" at bounding box center [198, 194] width 119 height 16
drag, startPoint x: 266, startPoint y: 56, endPoint x: 239, endPoint y: 7, distance: 55.9
click at [266, 56] on icon at bounding box center [265, 55] width 8 height 10
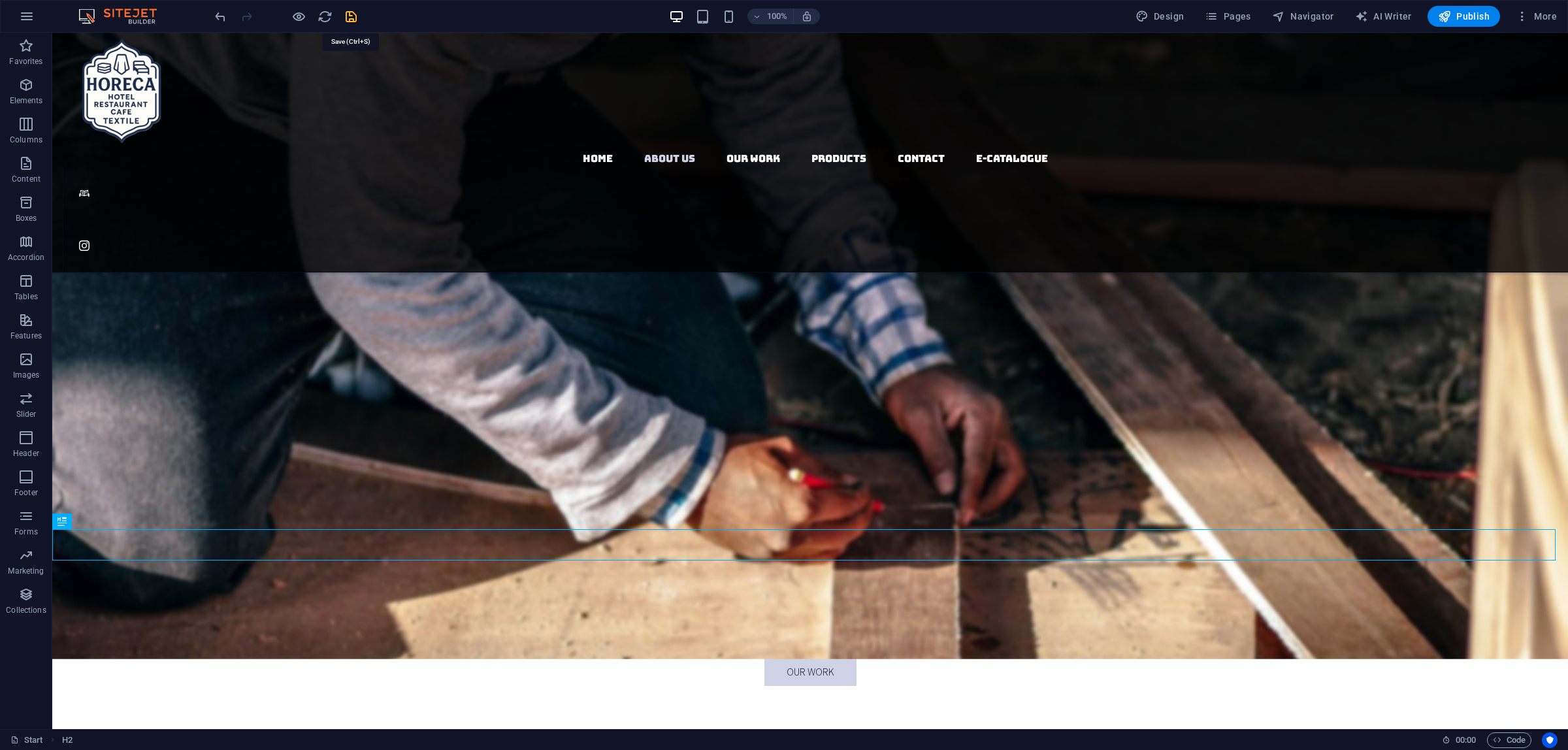
click at [355, 13] on icon "save" at bounding box center [351, 17] width 15 height 15
checkbox input "false"
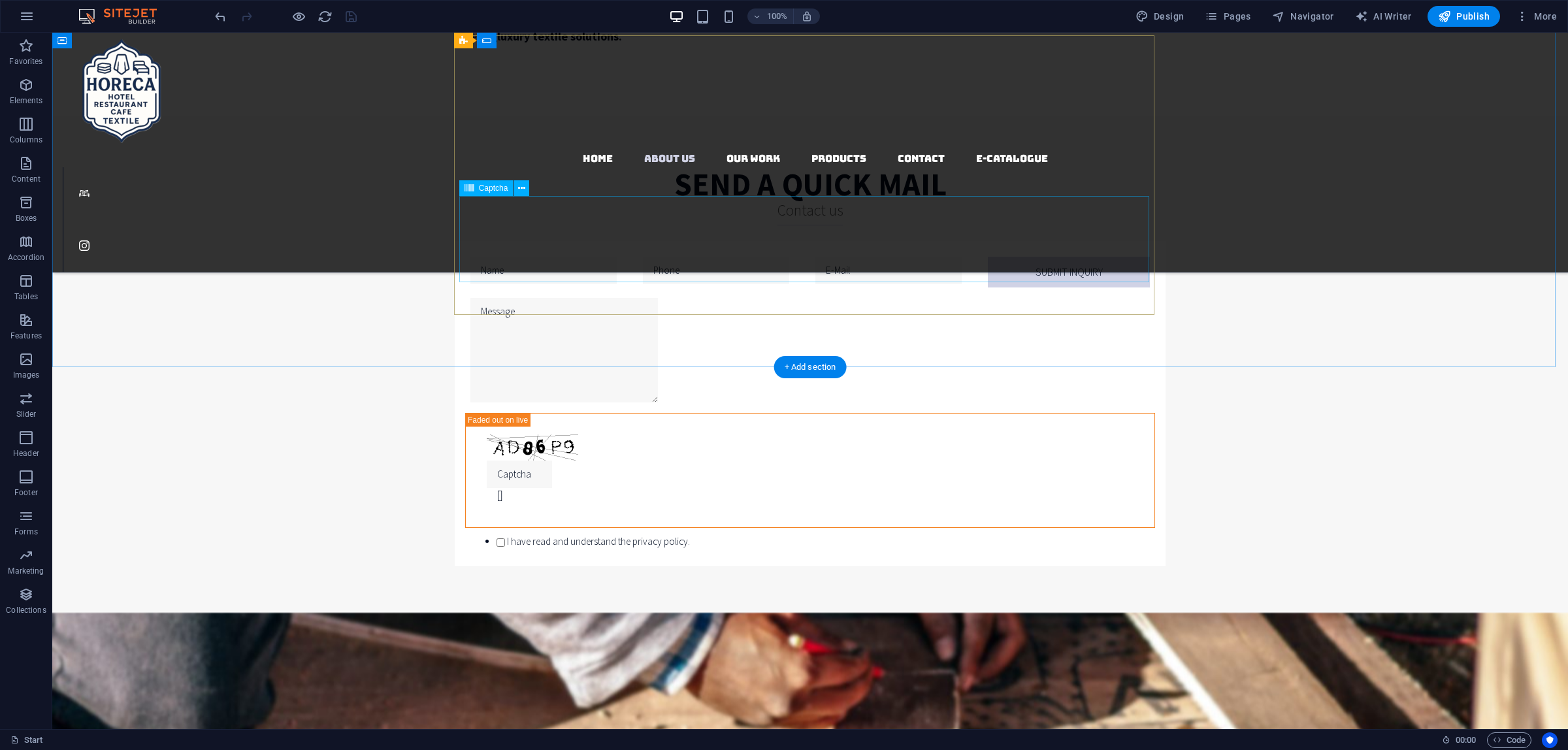
scroll to position [1388, 0]
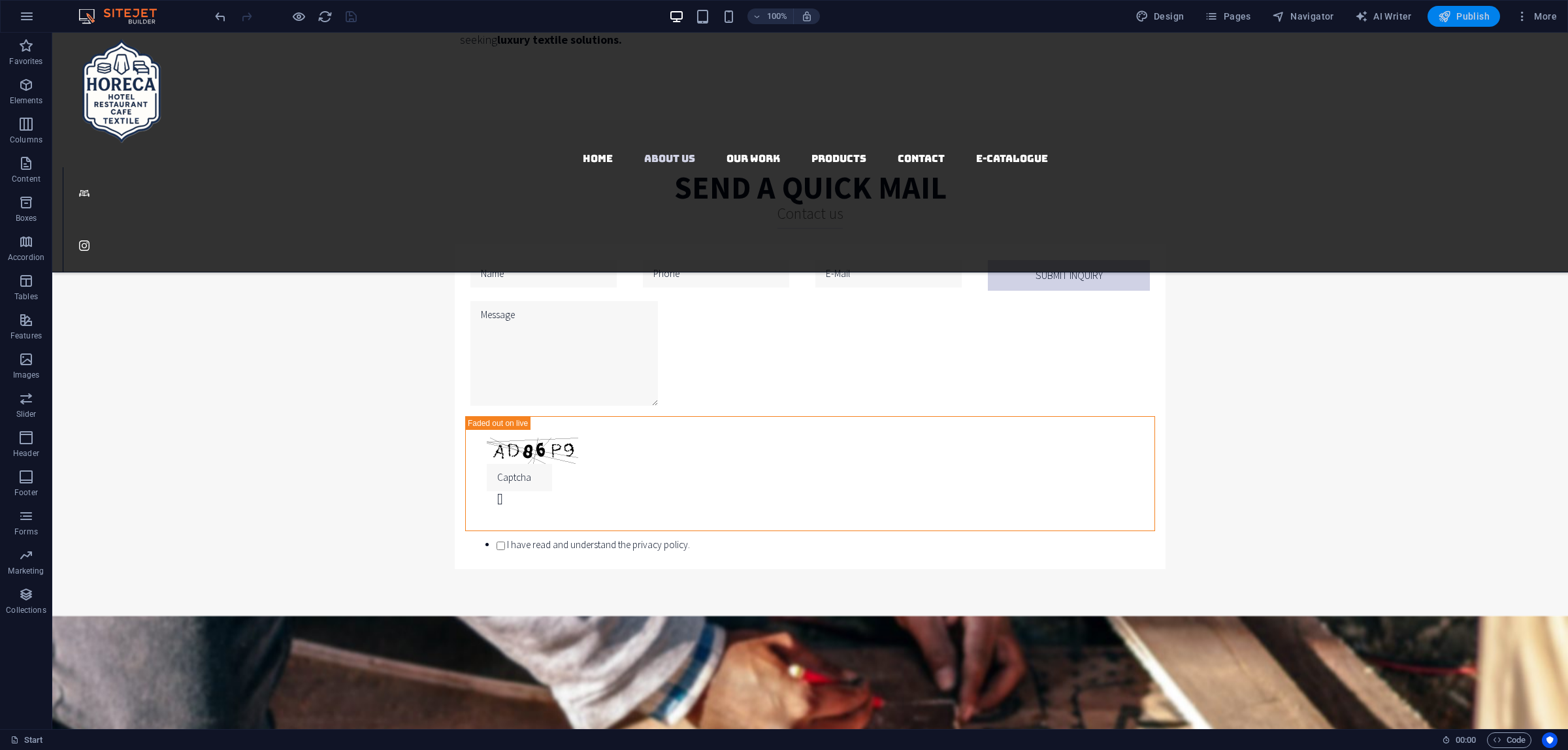
click at [1486, 15] on span "Publish" at bounding box center [1463, 17] width 51 height 13
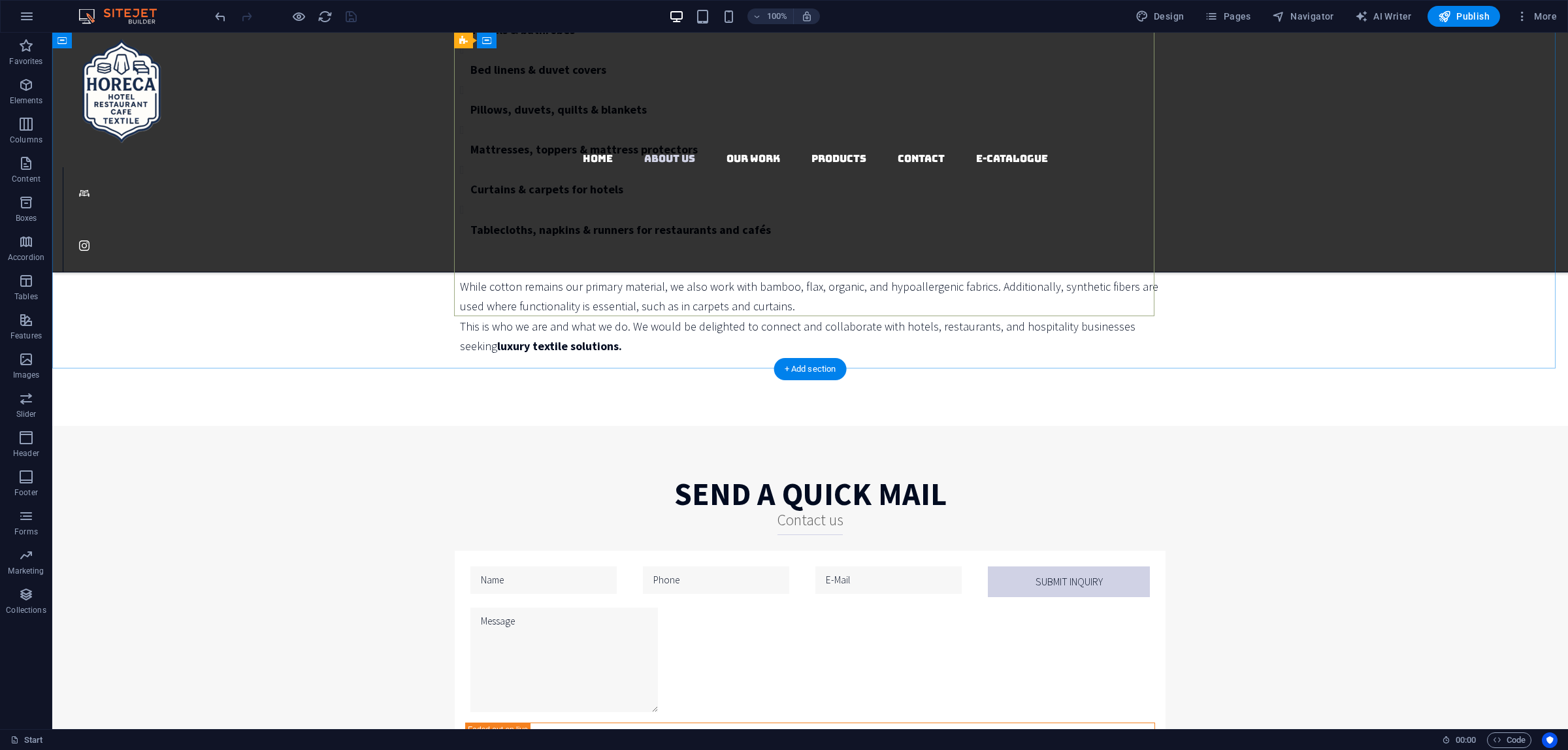
scroll to position [1061, 0]
